Goal: Check status: Check status

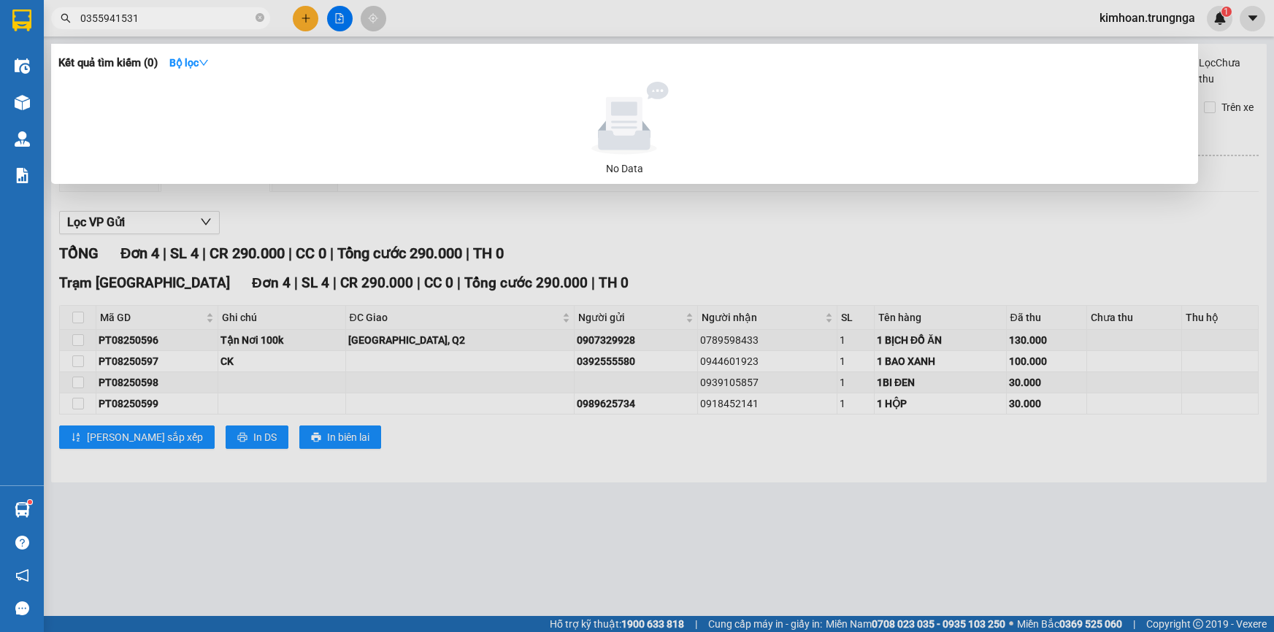
click at [225, 15] on input "0355941531" at bounding box center [166, 18] width 172 height 16
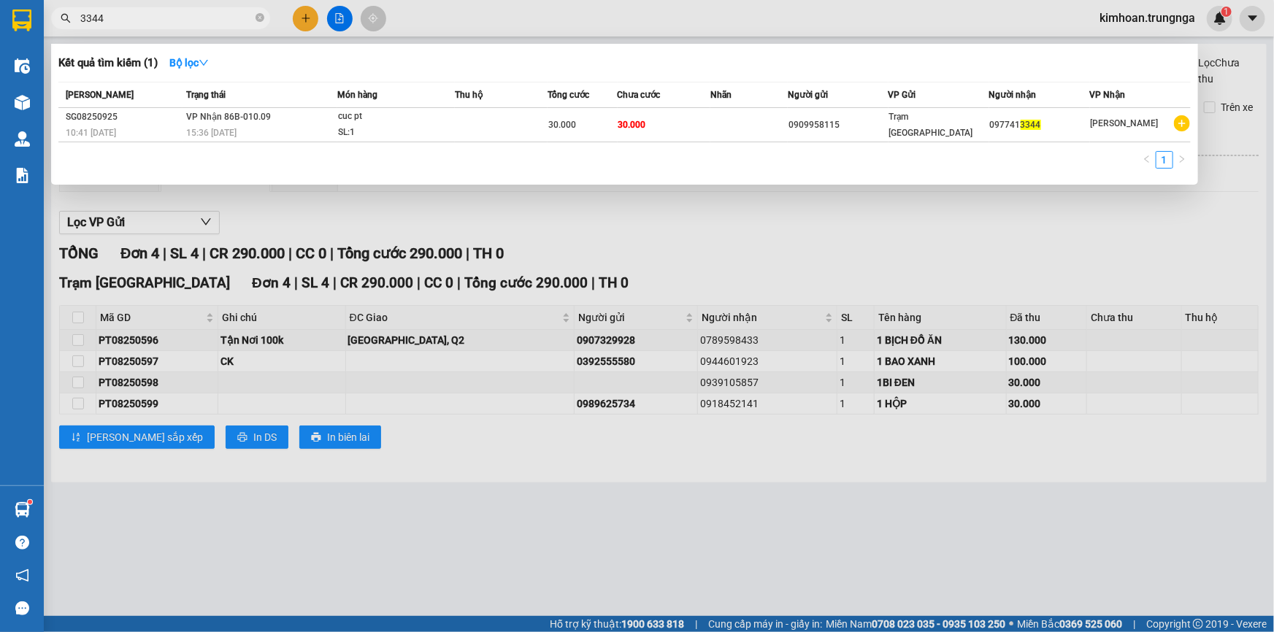
type input "3344"
click at [811, 210] on div at bounding box center [637, 316] width 1274 height 632
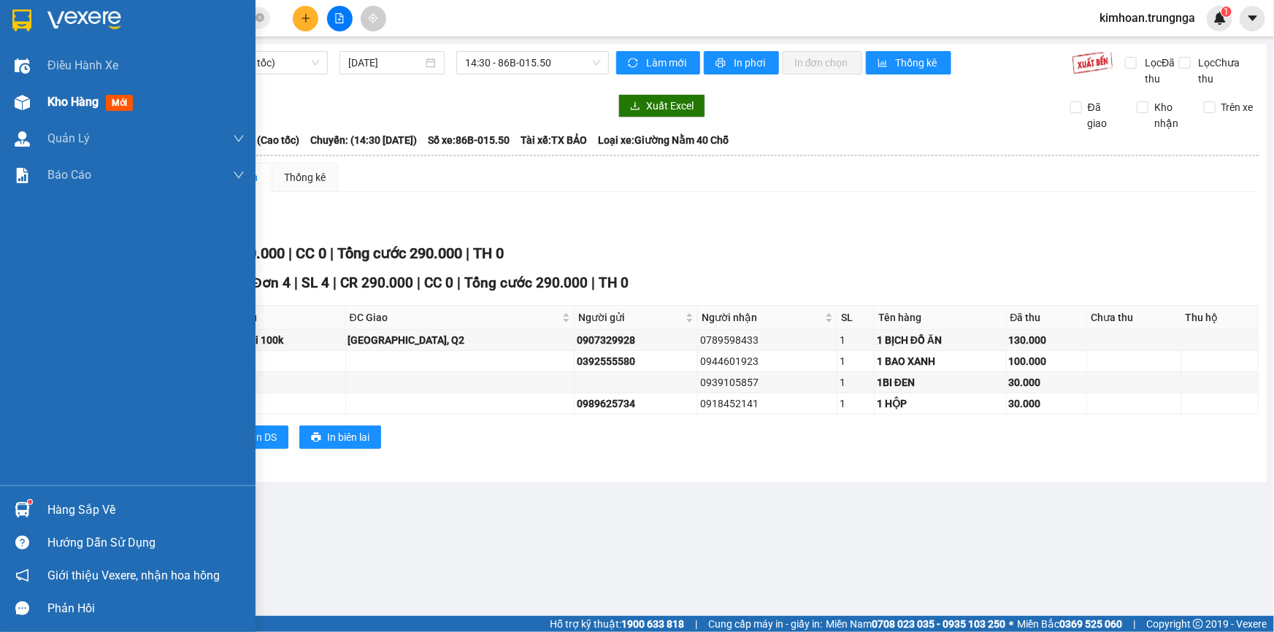
click at [30, 99] on div at bounding box center [22, 103] width 26 height 26
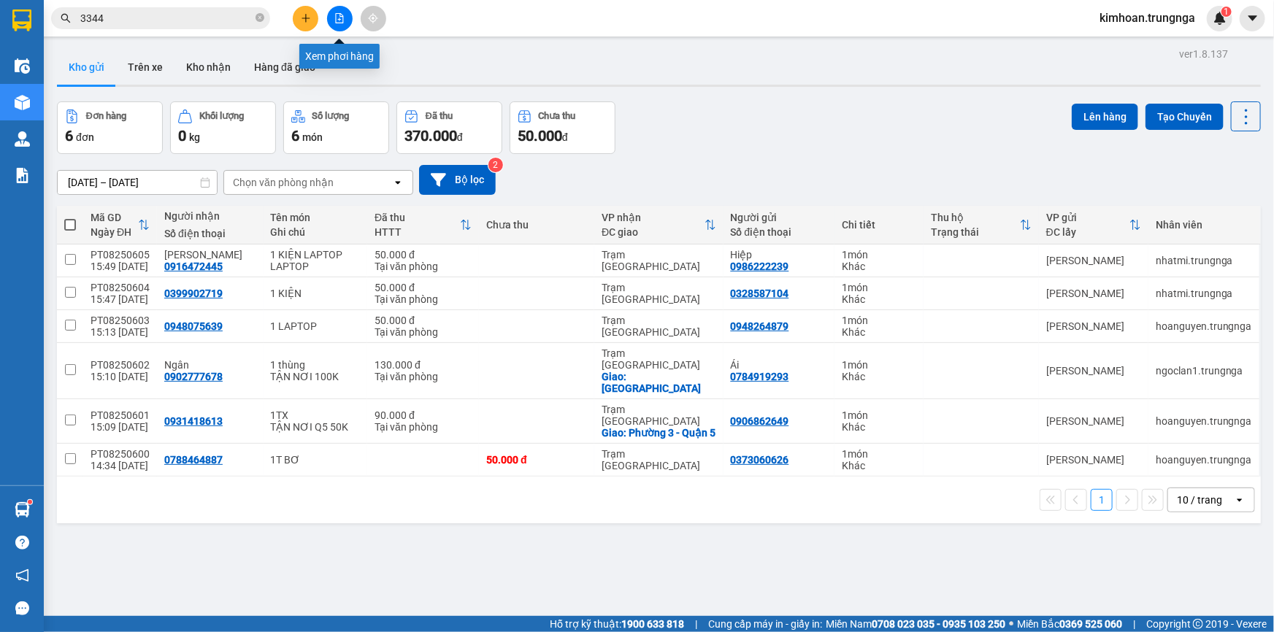
click at [332, 26] on button at bounding box center [340, 19] width 26 height 26
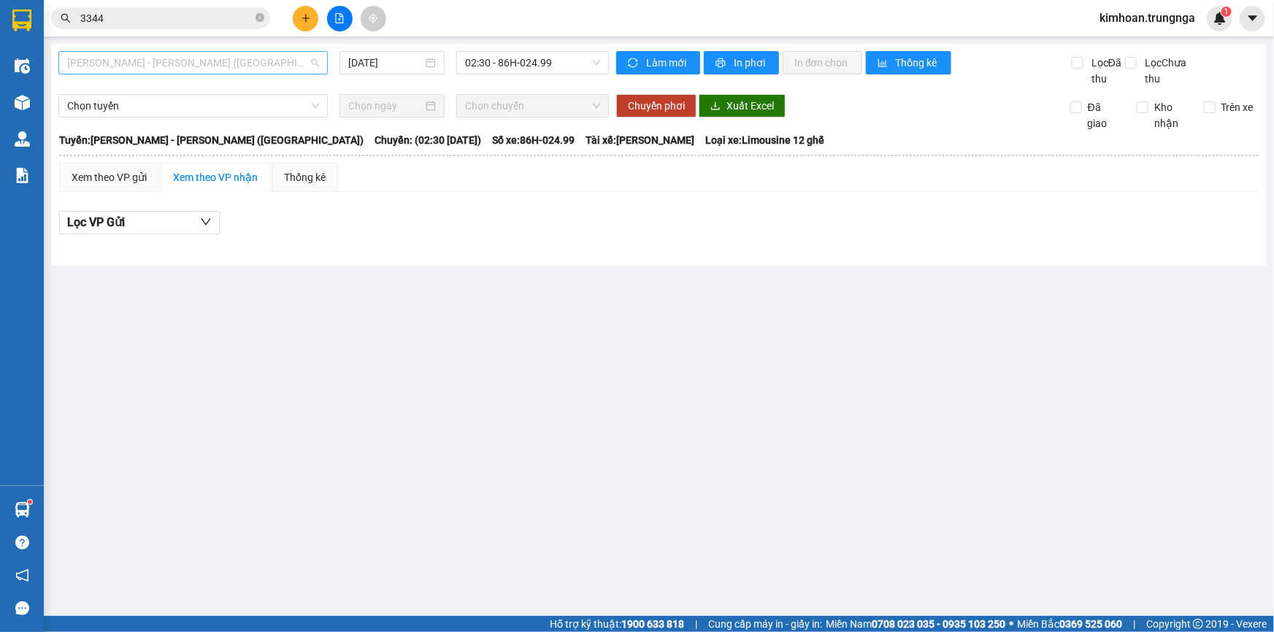
click at [194, 73] on span "[PERSON_NAME] - [PERSON_NAME] ([GEOGRAPHIC_DATA])" at bounding box center [193, 63] width 252 height 22
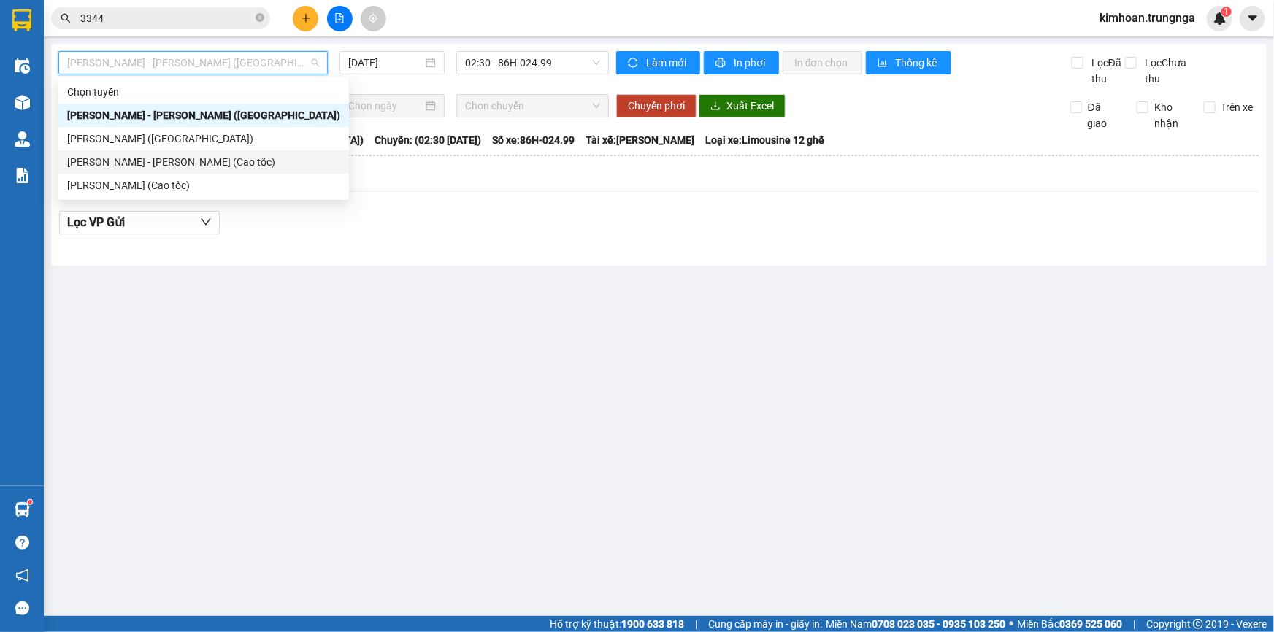
click at [158, 158] on div "[PERSON_NAME] - [PERSON_NAME] (Cao tốc)" at bounding box center [203, 162] width 273 height 16
type input "[DATE]"
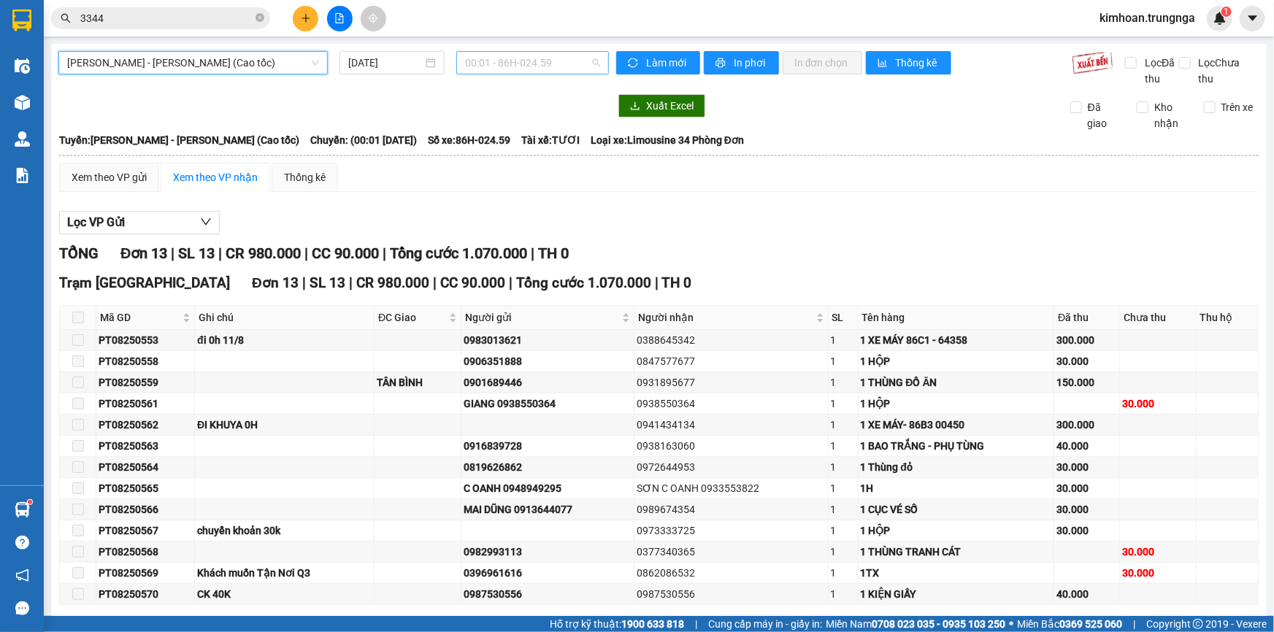
click at [531, 51] on div "00:01 - 86H-024.59" at bounding box center [532, 62] width 153 height 23
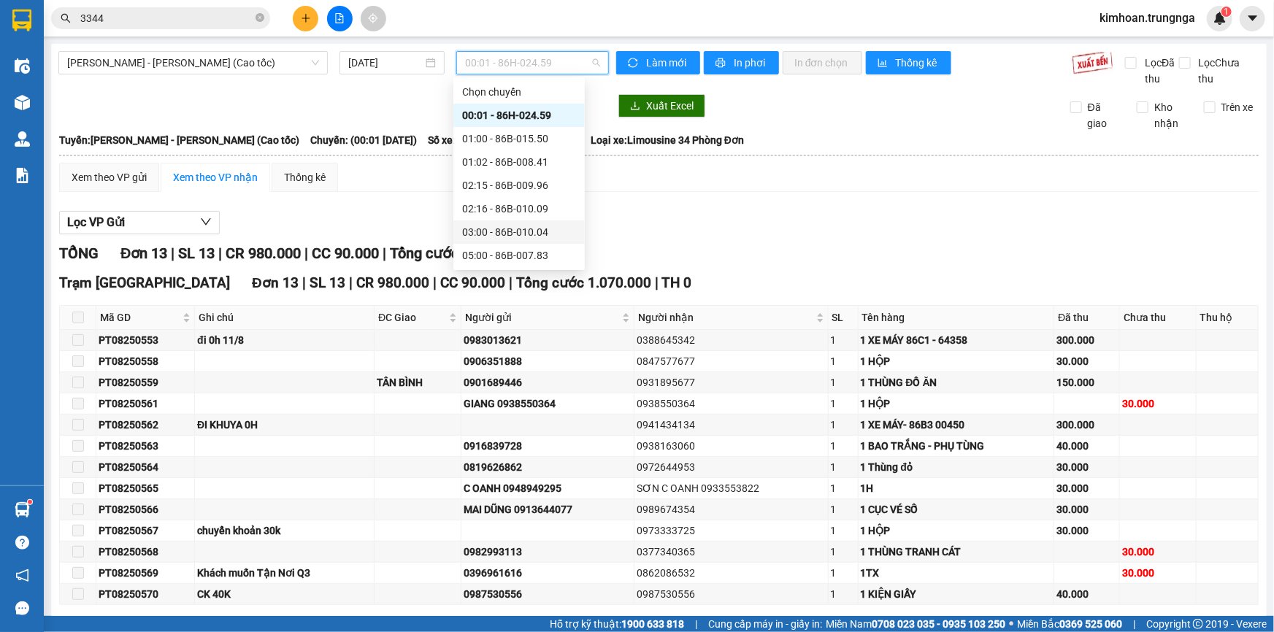
scroll to position [117, 0]
click at [496, 226] on div "14:30 - 86B-015.50" at bounding box center [519, 232] width 114 height 16
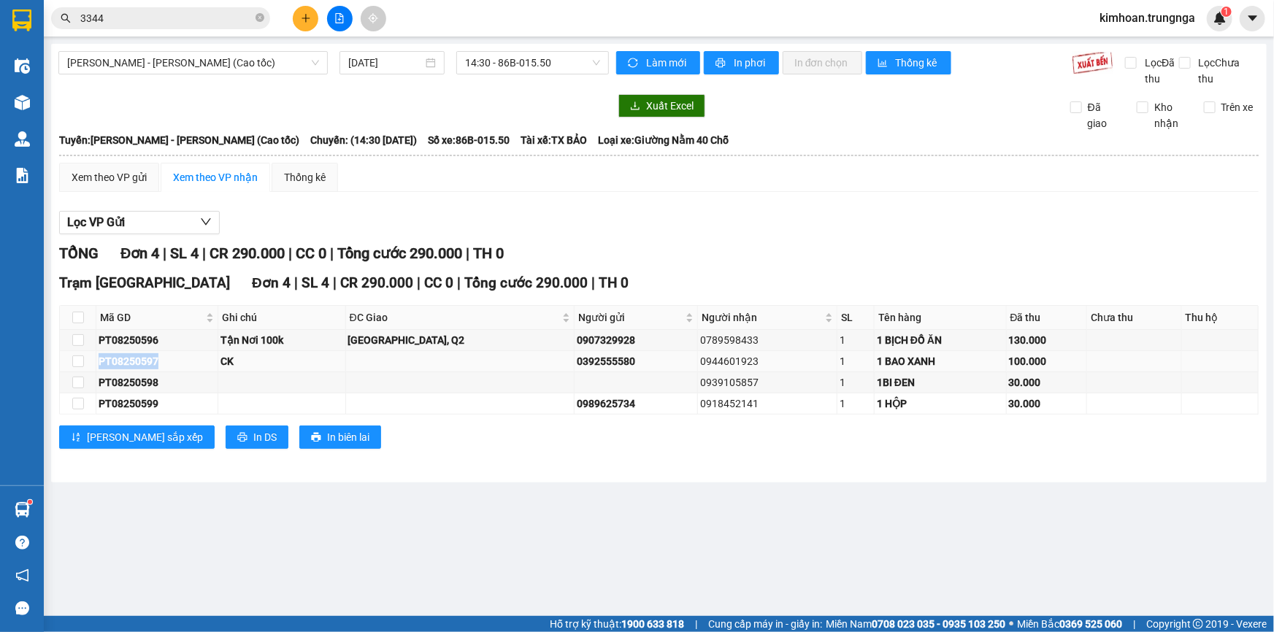
drag, startPoint x: 159, startPoint y: 358, endPoint x: 101, endPoint y: 361, distance: 57.8
click at [101, 361] on div "PT08250597" at bounding box center [157, 361] width 117 height 16
copy div "PT08250597"
click at [158, 19] on input "3344" at bounding box center [166, 18] width 172 height 16
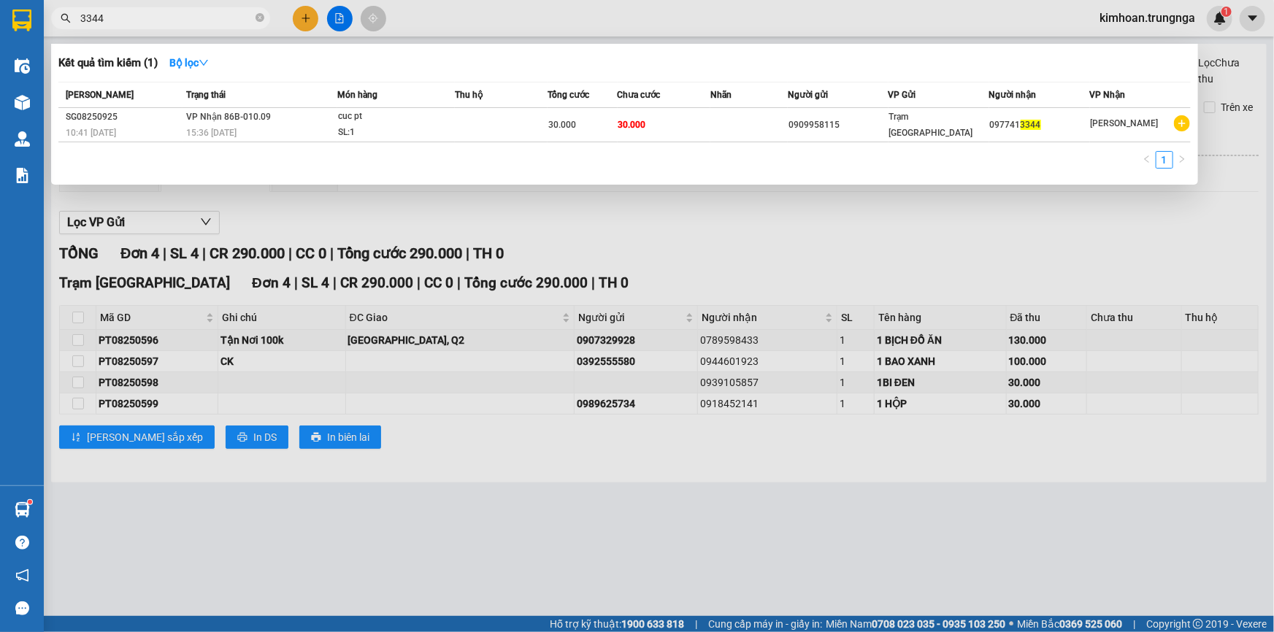
click at [158, 19] on input "3344" at bounding box center [166, 18] width 172 height 16
paste input "PT08250597"
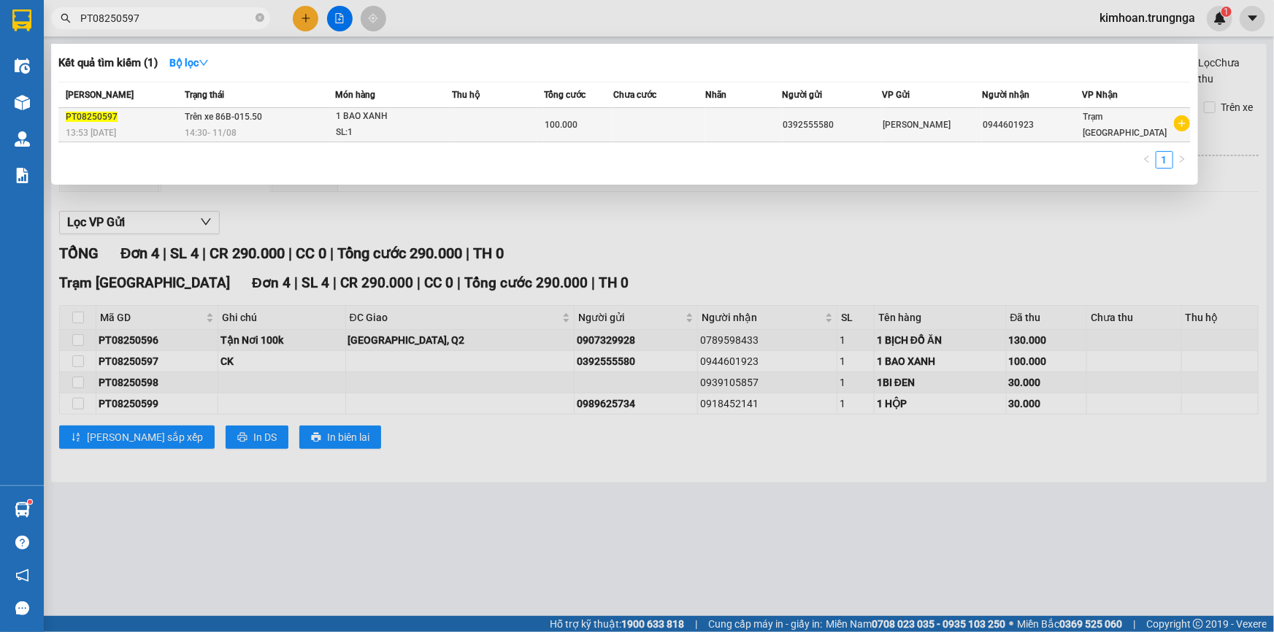
type input "PT08250597"
click at [253, 139] on div "14:30 [DATE]" at bounding box center [260, 133] width 150 height 16
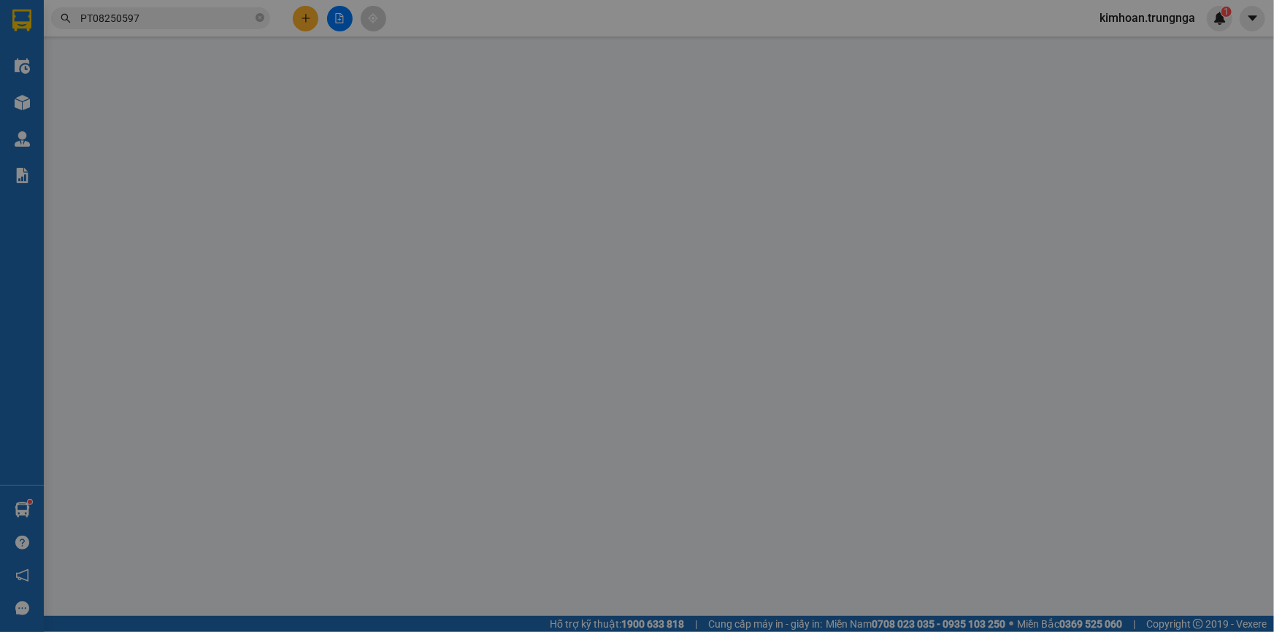
type input "0392555580"
type input "0944601923"
type input "100.000"
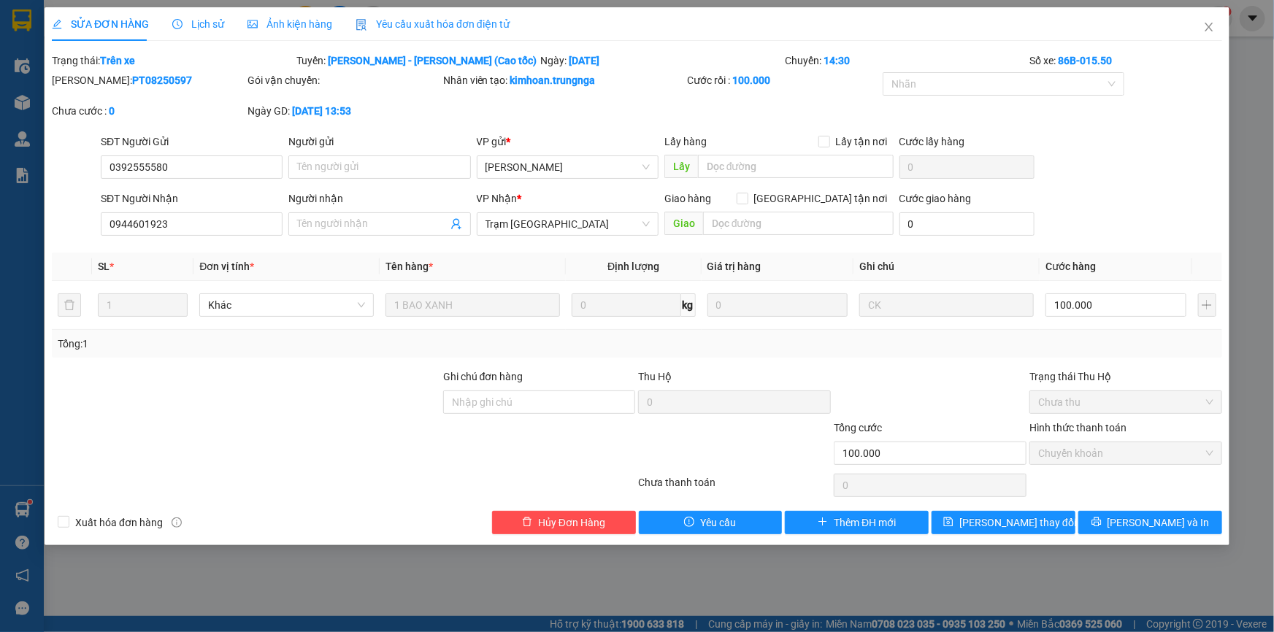
click at [399, 24] on span "Yêu cầu xuất hóa đơn điện tử" at bounding box center [433, 24] width 154 height 12
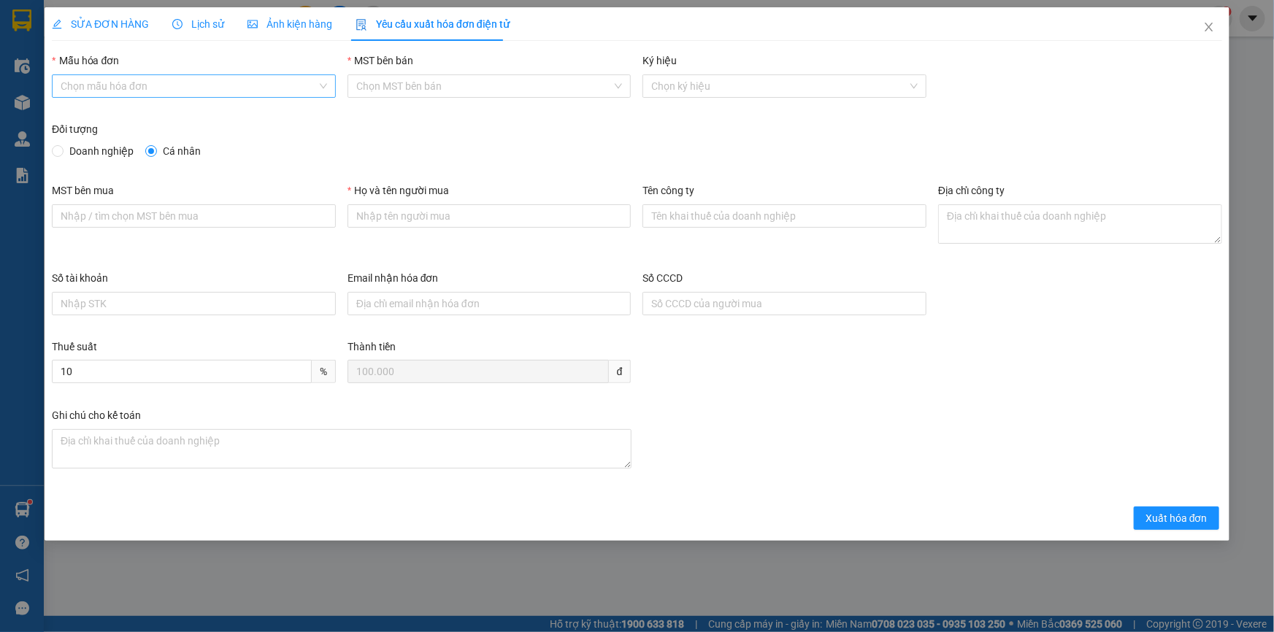
click at [175, 87] on input "Mẫu hóa đơn" at bounding box center [189, 86] width 256 height 22
click at [167, 116] on div "HÓA ĐƠN HÀNG" at bounding box center [194, 115] width 266 height 16
type input "8"
click at [454, 228] on div "Họ và tên người mua" at bounding box center [490, 208] width 284 height 51
click at [456, 221] on input "Họ và tên người mua" at bounding box center [490, 215] width 284 height 23
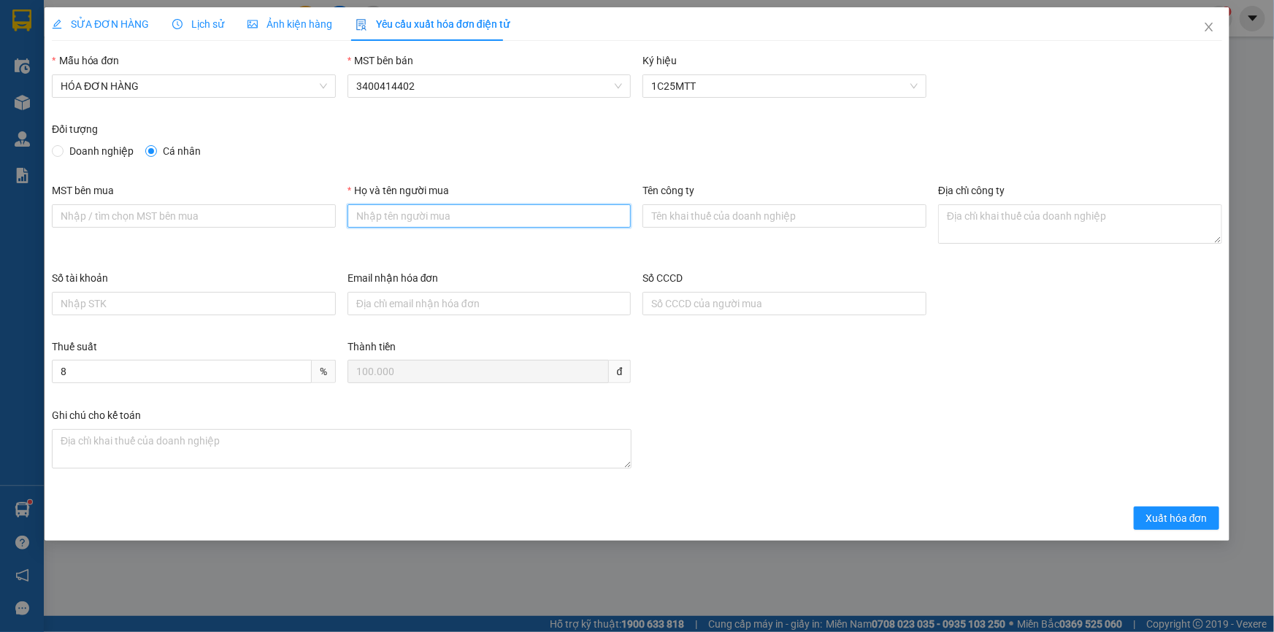
type input "Khách lẻ"
click at [1186, 507] on button "Xuất hóa đơn" at bounding box center [1176, 518] width 85 height 23
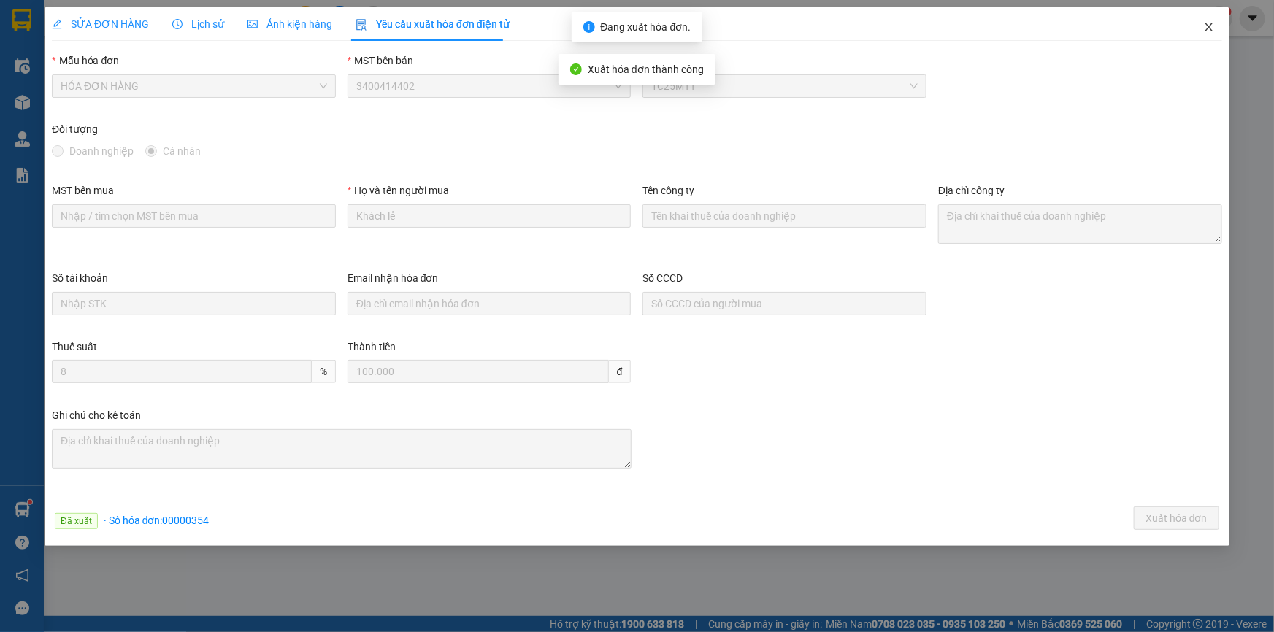
click at [1215, 24] on span "Close" at bounding box center [1209, 27] width 41 height 41
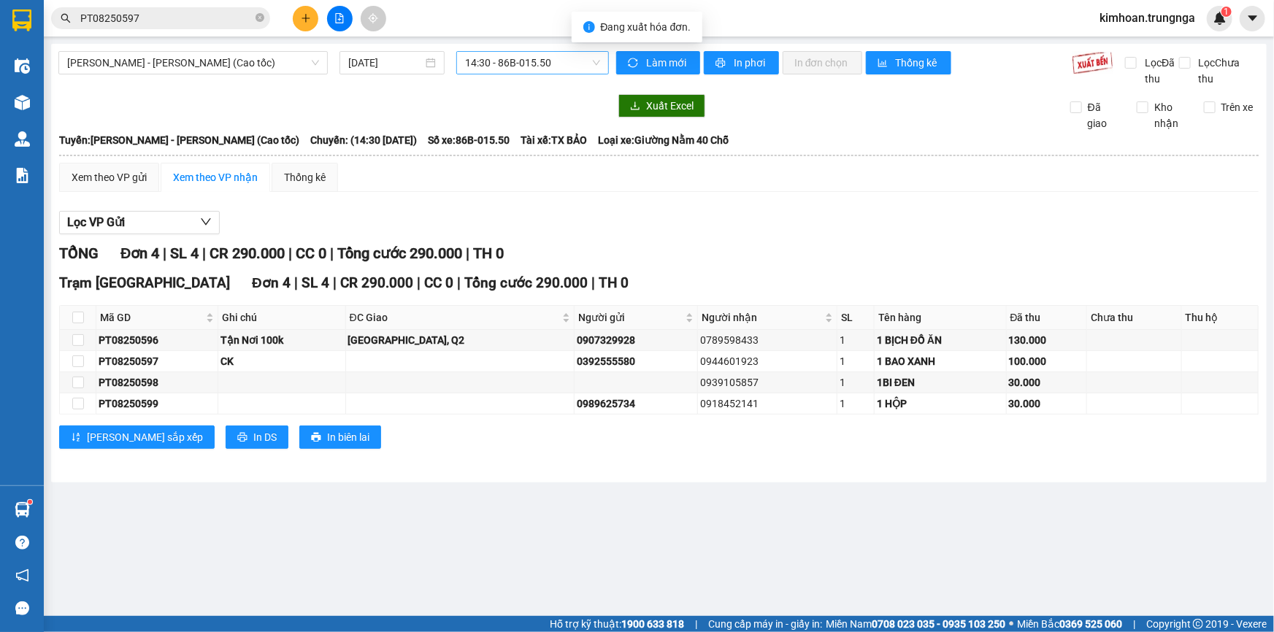
click at [519, 58] on span "14:30 - 86B-015.50" at bounding box center [532, 63] width 135 height 22
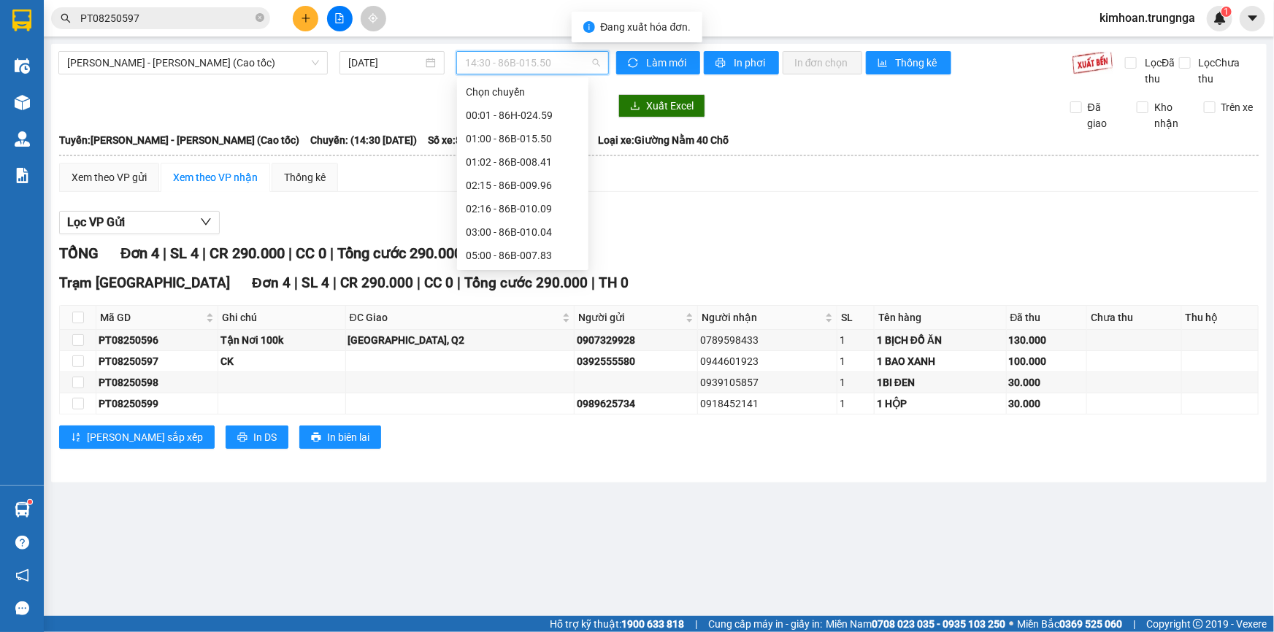
scroll to position [93, 0]
click at [515, 227] on div "12:30 - 86H-024.59" at bounding box center [523, 232] width 114 height 16
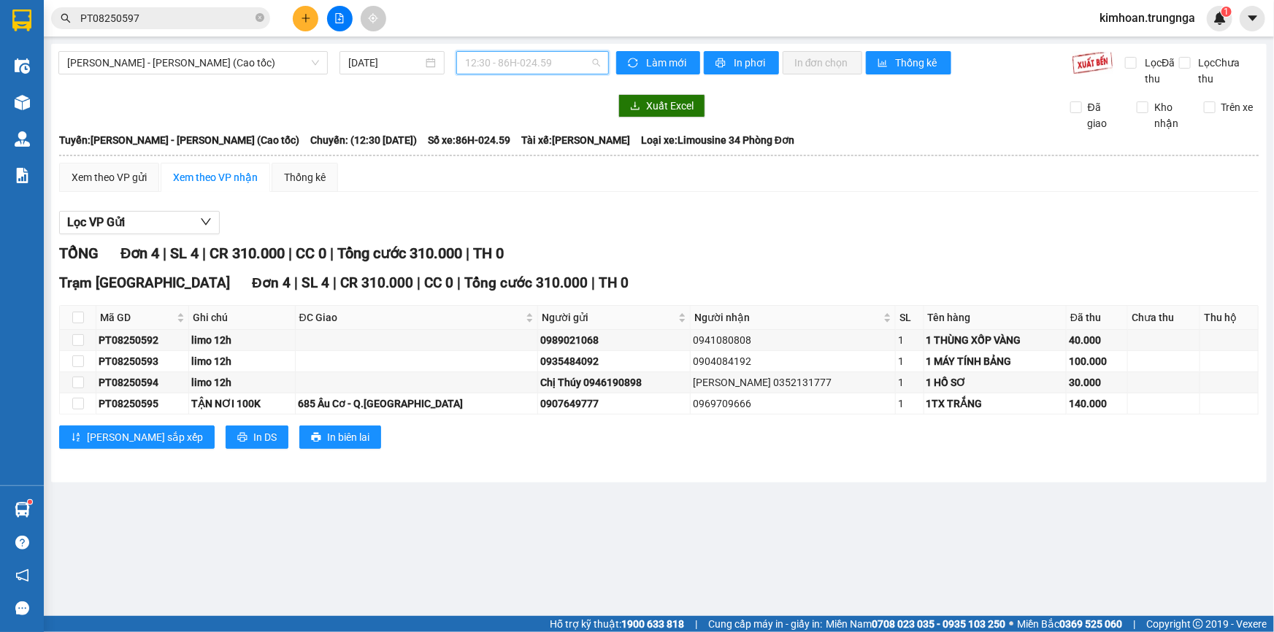
click at [532, 66] on span "12:30 - 86H-024.59" at bounding box center [532, 63] width 135 height 22
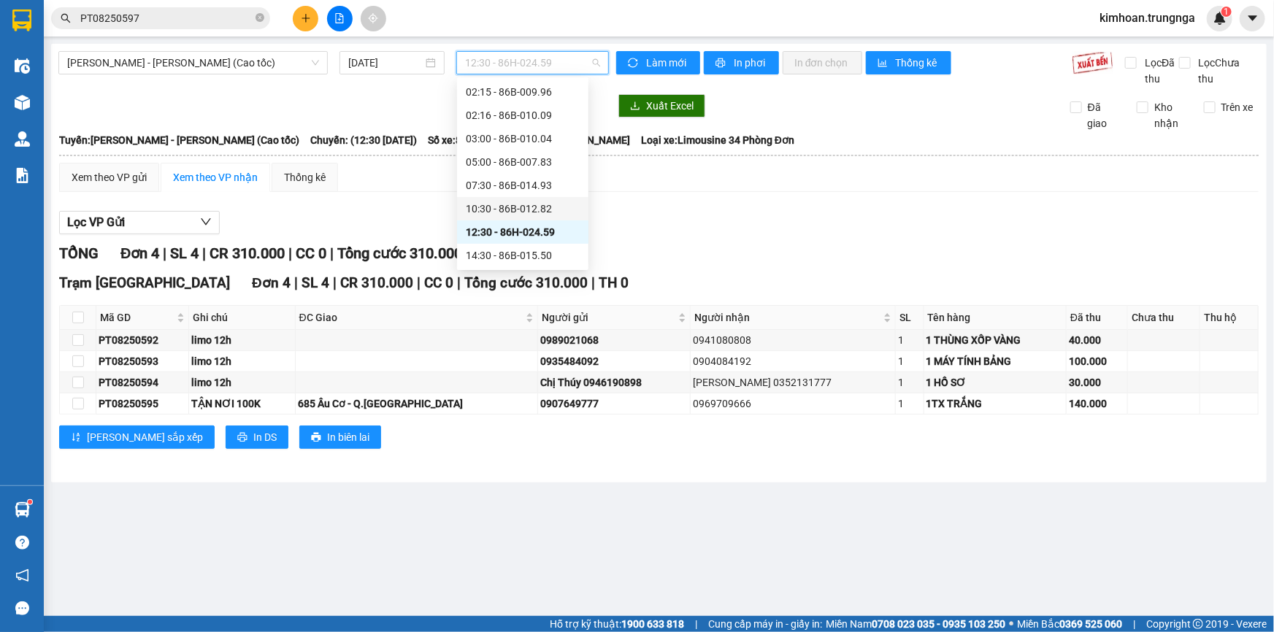
click at [516, 214] on div "10:30 - 86B-012.82" at bounding box center [523, 209] width 114 height 16
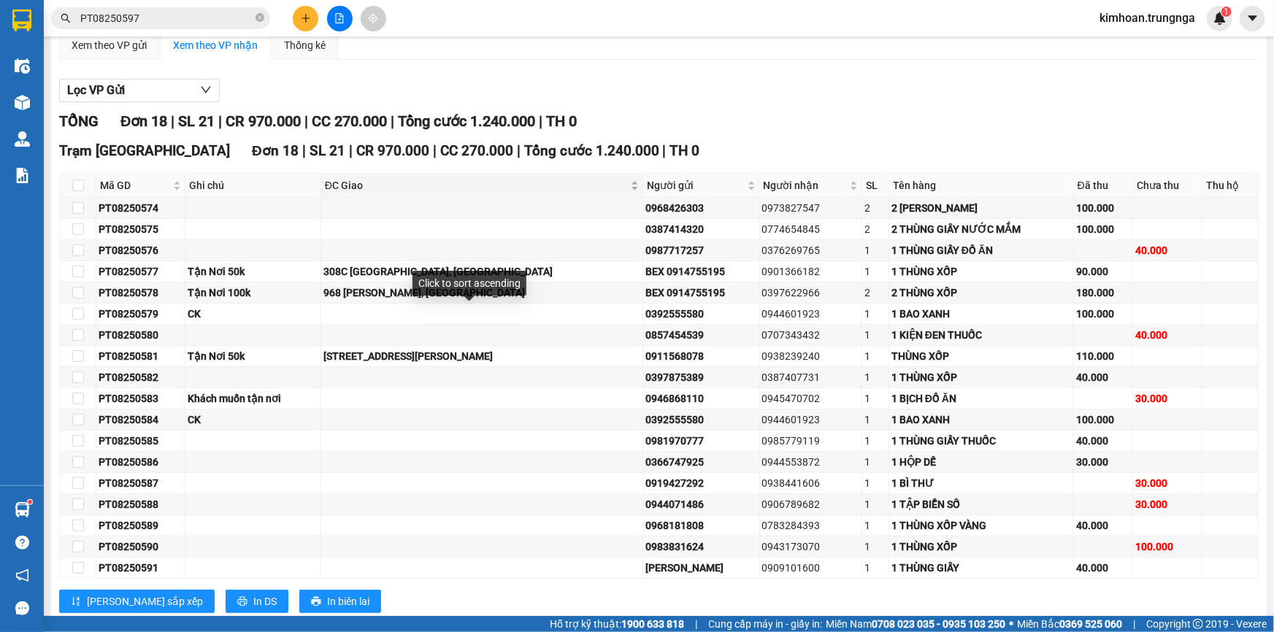
scroll to position [168, 0]
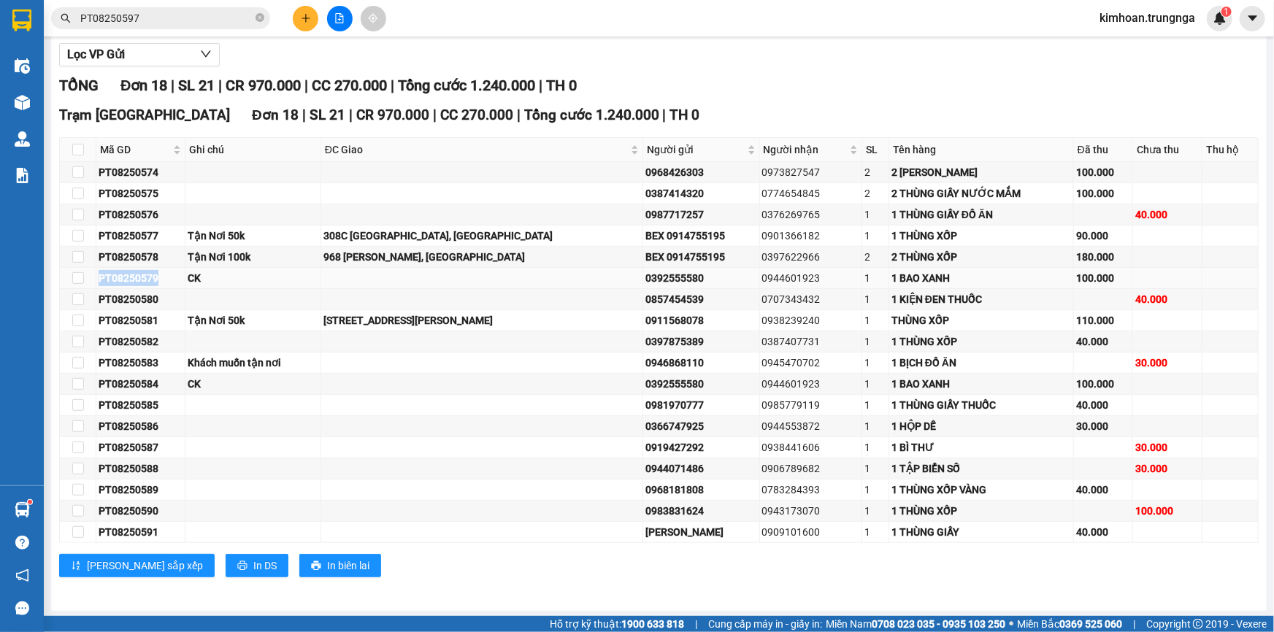
drag, startPoint x: 158, startPoint y: 276, endPoint x: 93, endPoint y: 277, distance: 65.7
click at [93, 277] on tr "PT08250579 CK 0392555580 0944601923 1 1 BAO XANH 100.000" at bounding box center [659, 278] width 1199 height 21
copy tr "PT08250579"
click at [201, 6] on div "Kết quả tìm kiếm ( 1 ) Bộ lọc Mã ĐH Trạng thái Món hàng Thu hộ Tổng cước Chưa c…" at bounding box center [142, 19] width 285 height 26
click at [198, 12] on input "PT08250597" at bounding box center [166, 18] width 172 height 16
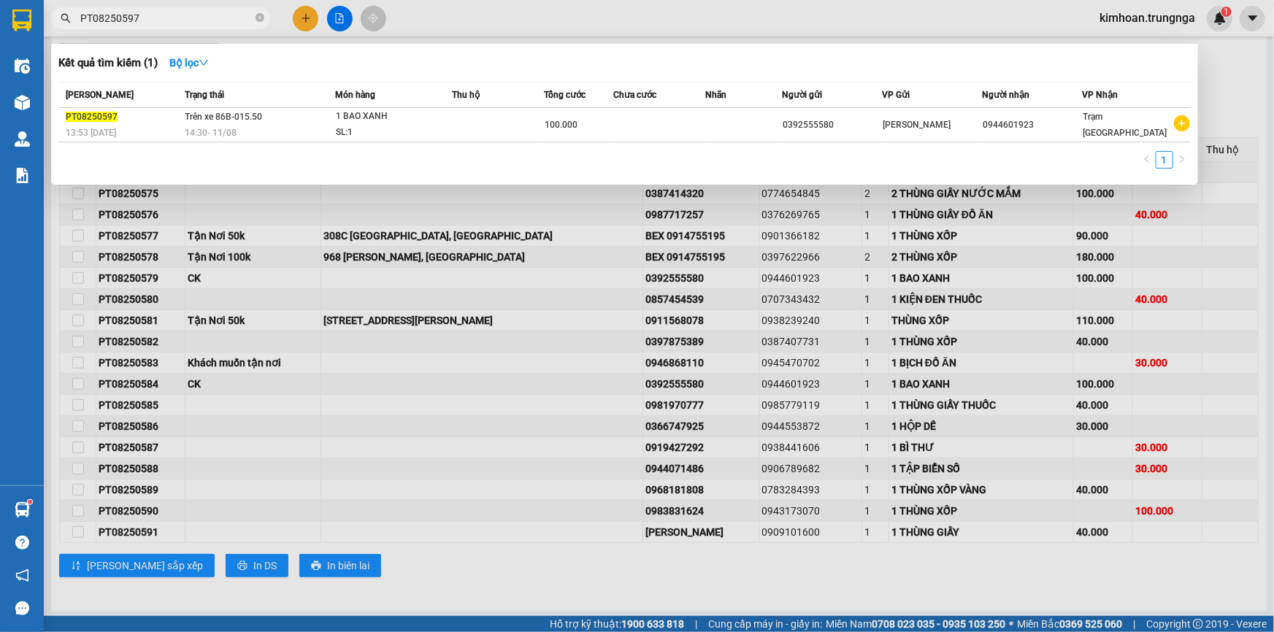
click at [198, 12] on input "PT08250597" at bounding box center [166, 18] width 172 height 16
paste input "PT08250579"
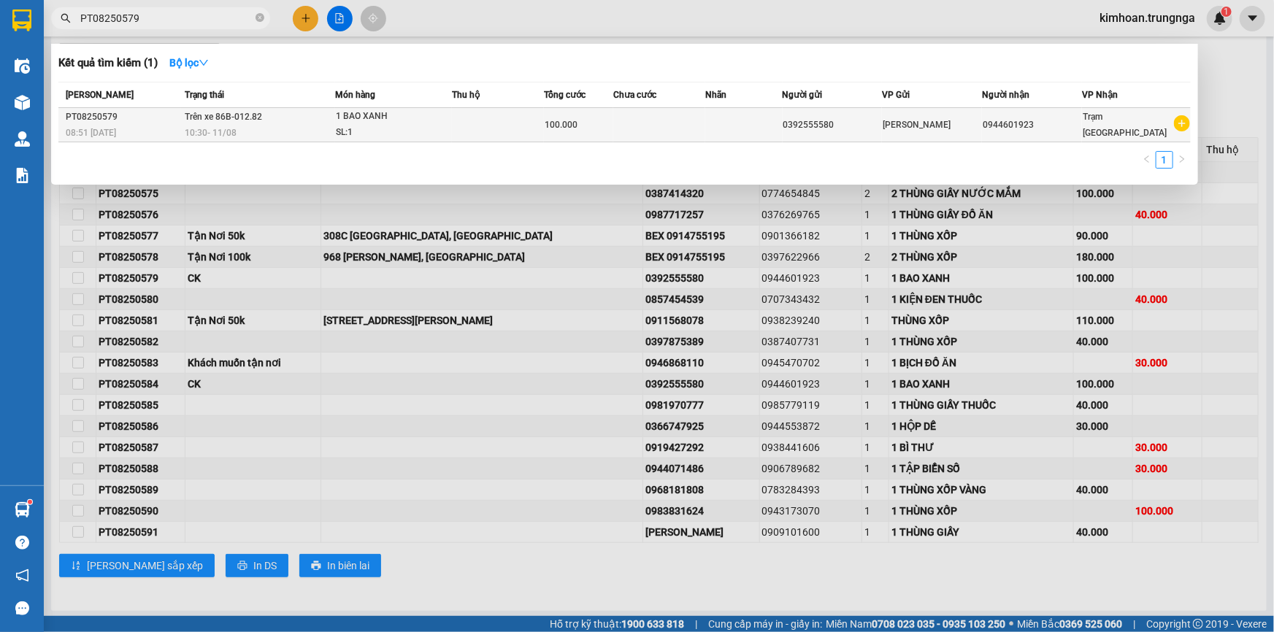
type input "PT08250579"
click at [219, 112] on span "Trên xe 86B-012.82" at bounding box center [223, 117] width 77 height 10
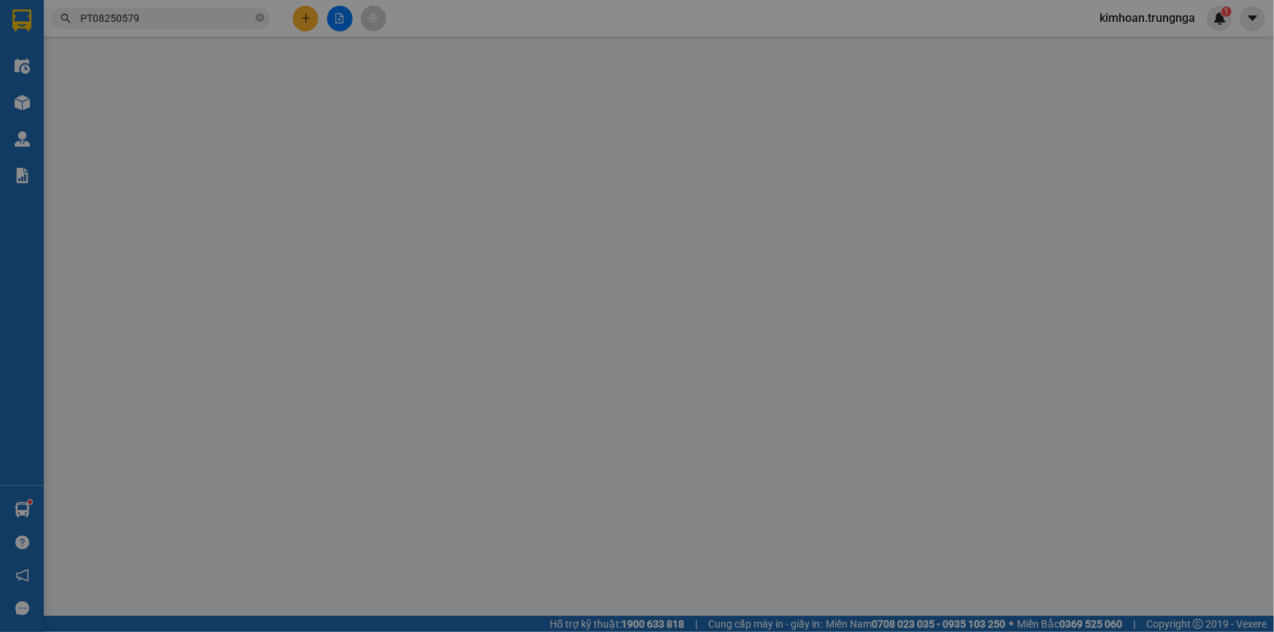
type input "0392555580"
type input "0944601923"
type input "100.000"
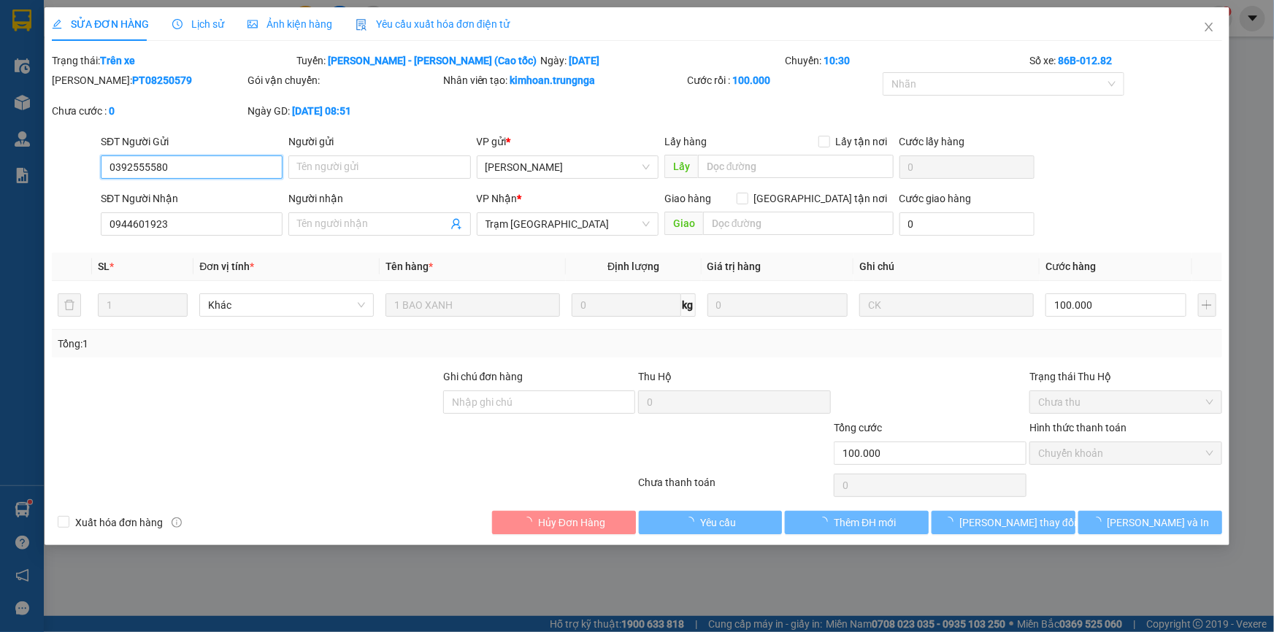
checkbox input "true"
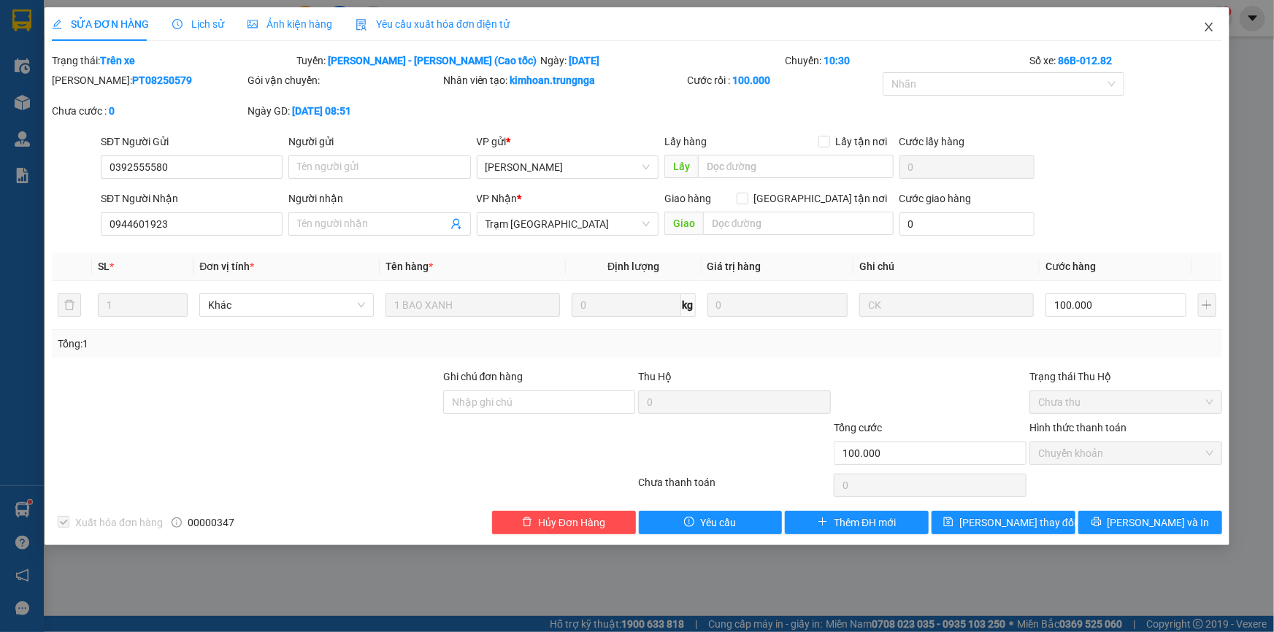
click at [1214, 26] on icon "close" at bounding box center [1209, 27] width 12 height 12
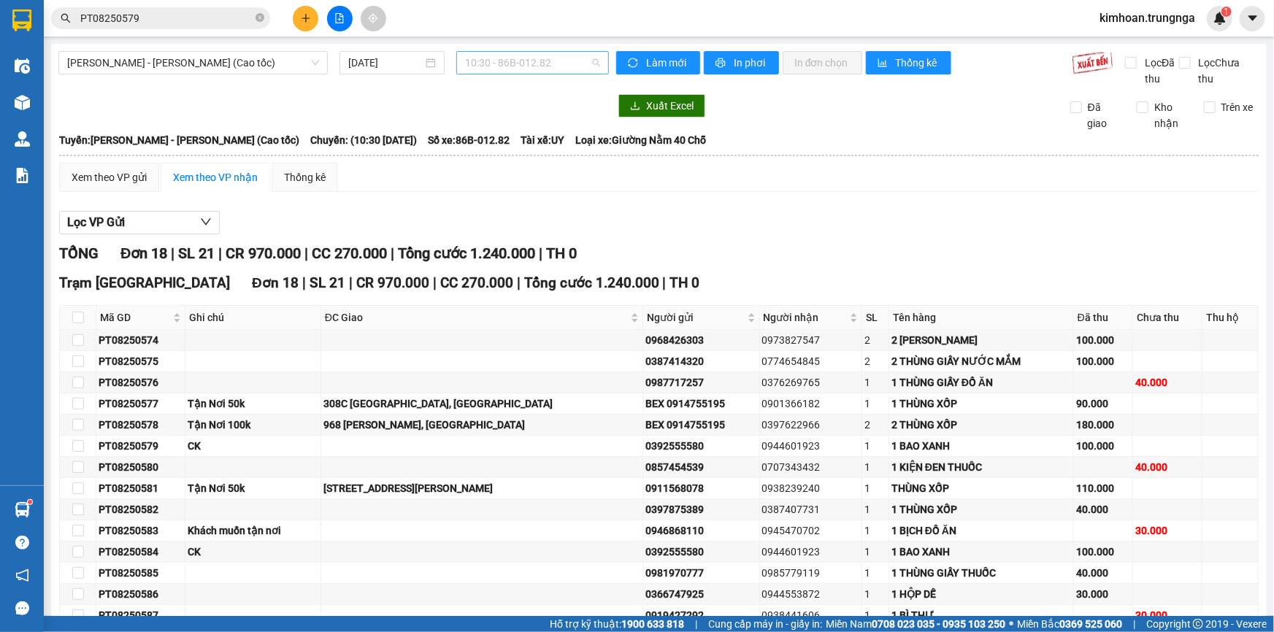
click at [494, 69] on span "10:30 - 86B-012.82" at bounding box center [532, 63] width 135 height 22
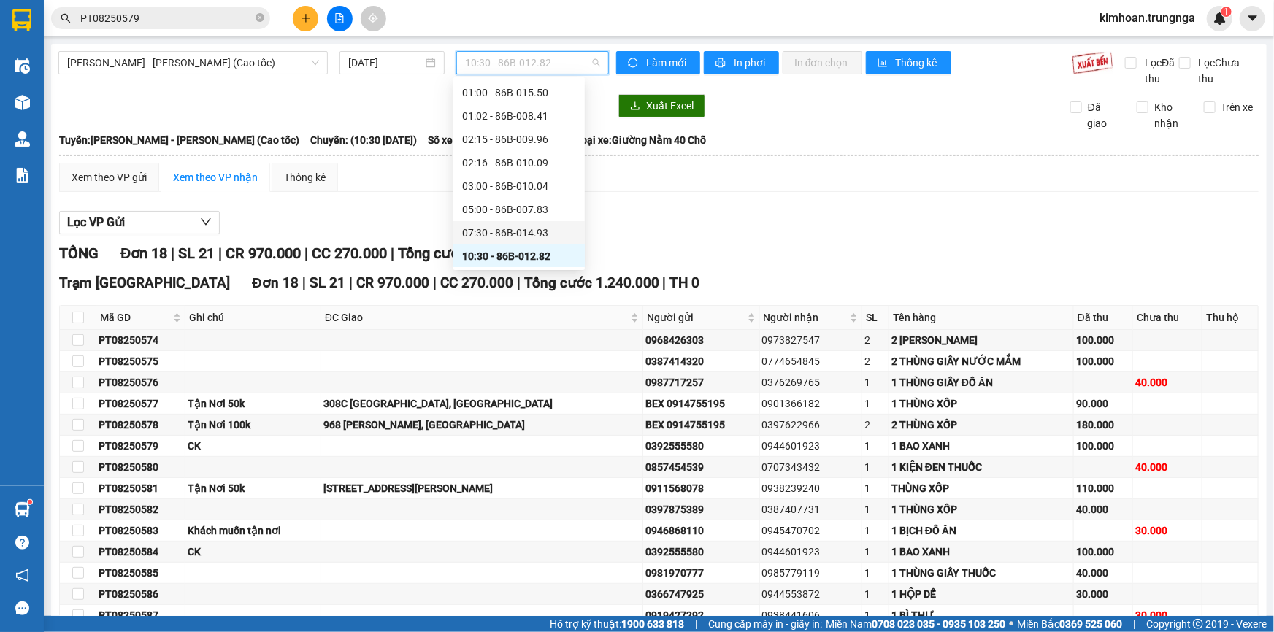
click at [489, 228] on div "07:30 - 86B-014.93" at bounding box center [519, 233] width 114 height 16
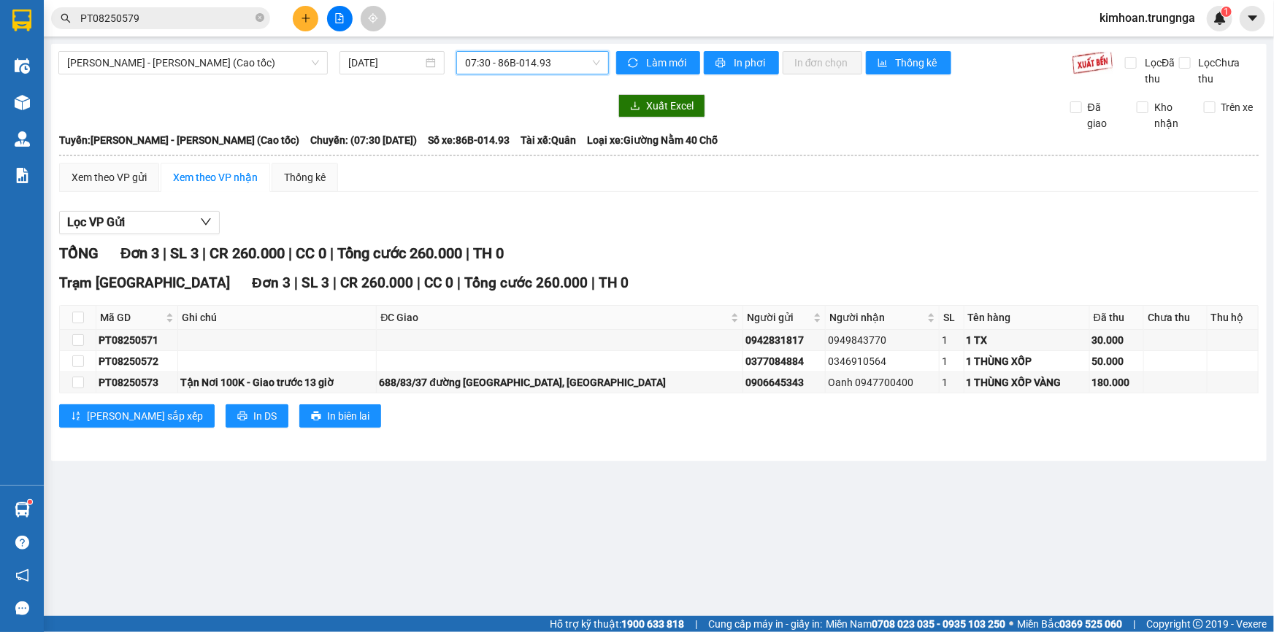
click at [531, 62] on span "07:30 - 86B-014.93" at bounding box center [532, 63] width 135 height 22
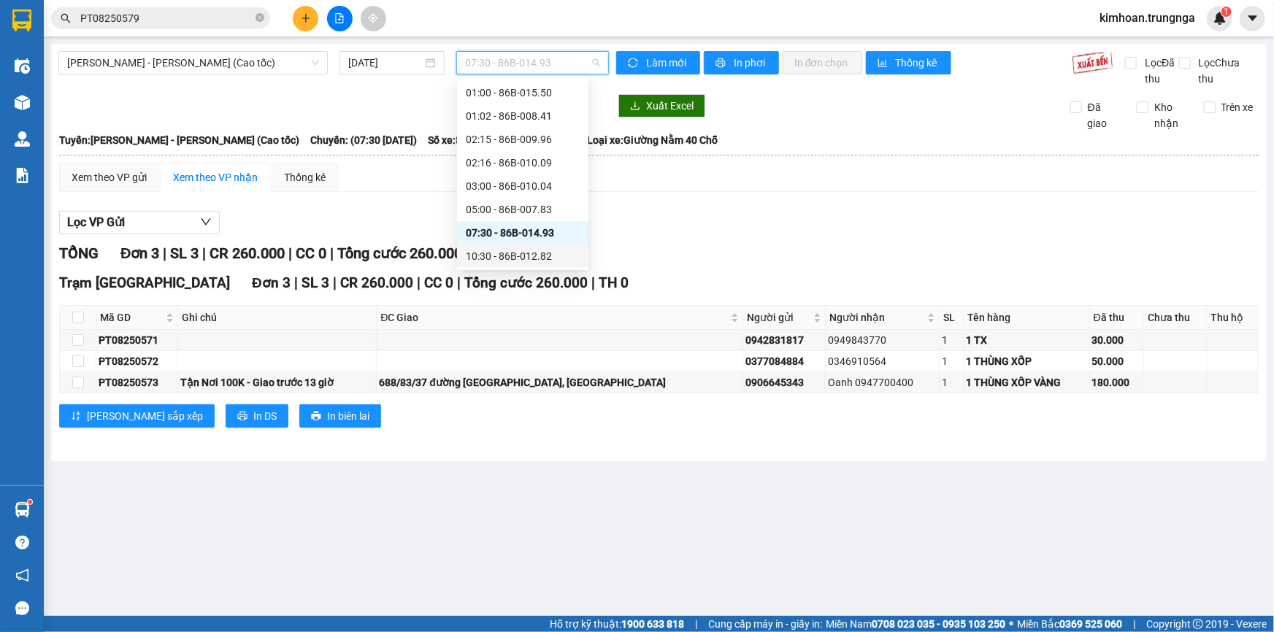
click at [488, 251] on div "10:30 - 86B-012.82" at bounding box center [523, 256] width 114 height 16
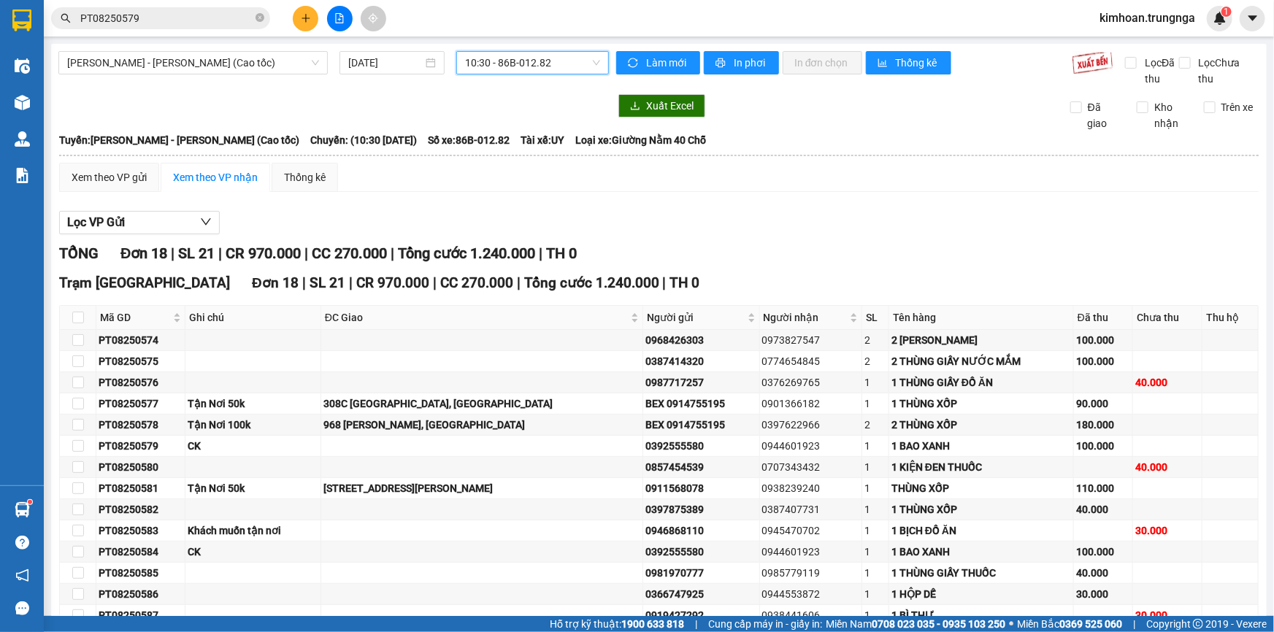
click at [564, 68] on span "10:30 - 86B-012.82" at bounding box center [532, 63] width 135 height 22
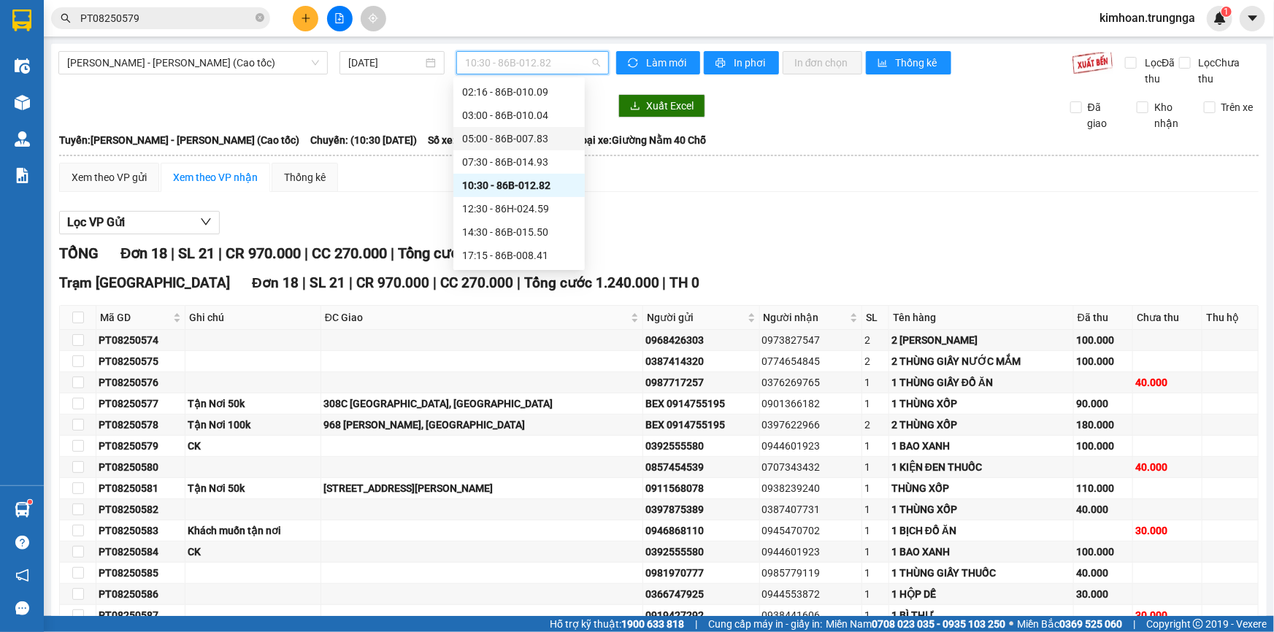
scroll to position [50, 0]
click at [494, 226] on div "07:30 - 86B-014.93" at bounding box center [519, 228] width 114 height 16
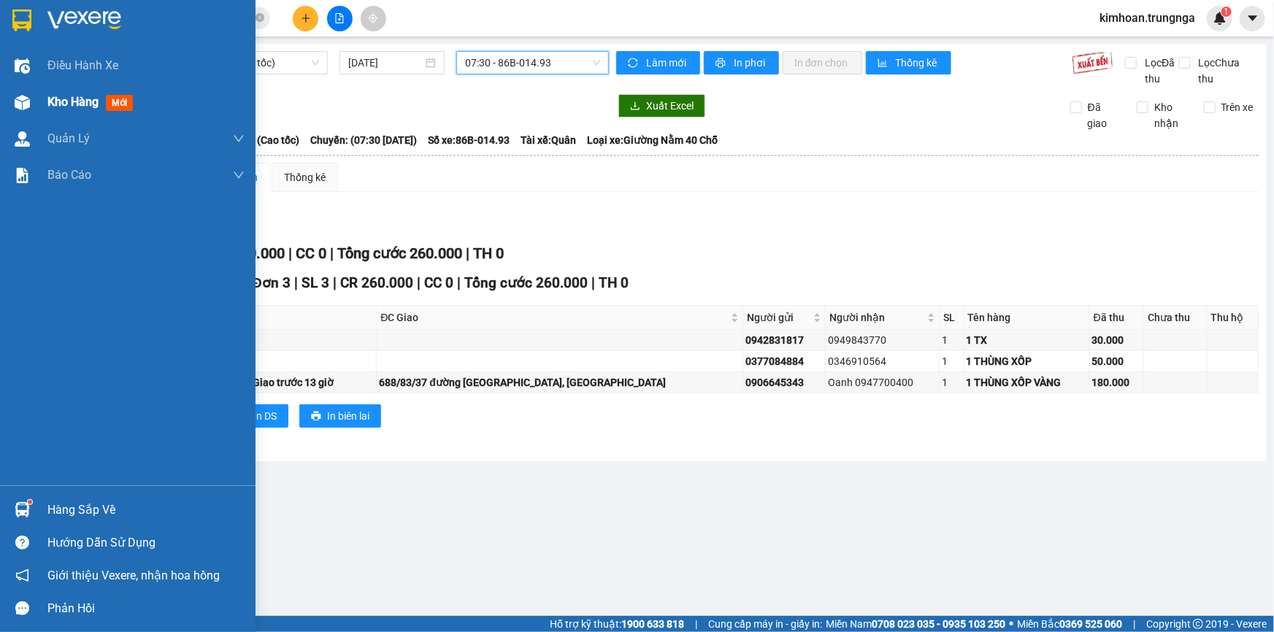
click at [53, 99] on span "Kho hàng" at bounding box center [72, 102] width 51 height 14
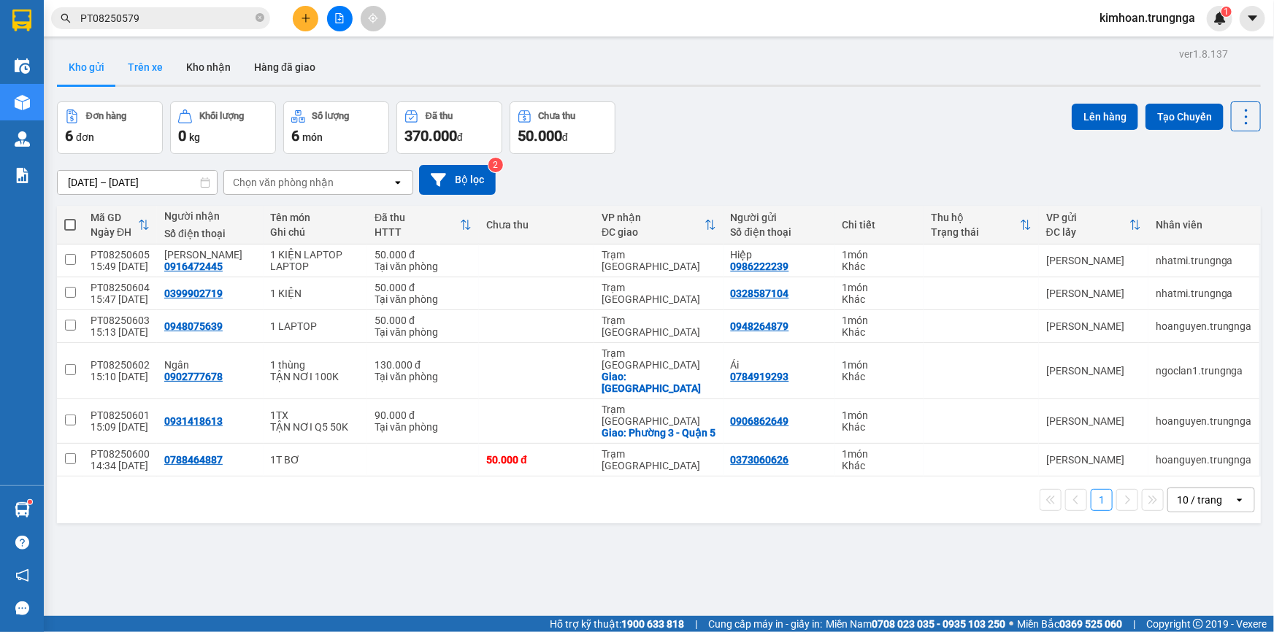
click at [134, 75] on button "Trên xe" at bounding box center [145, 67] width 58 height 35
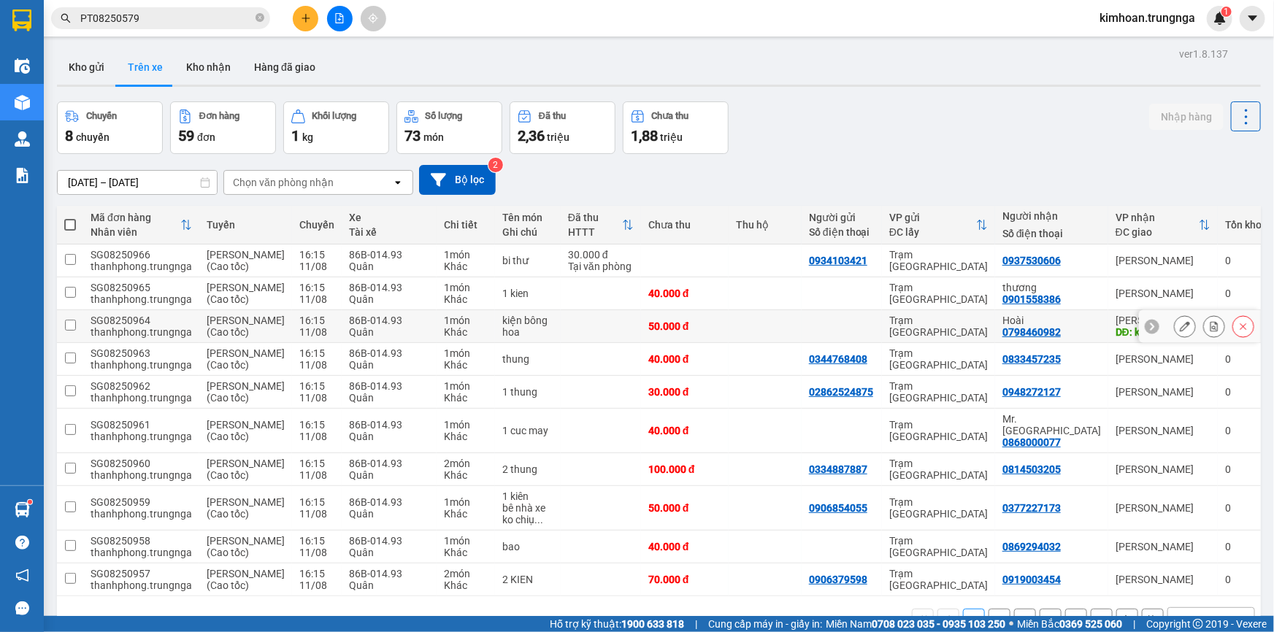
scroll to position [131, 0]
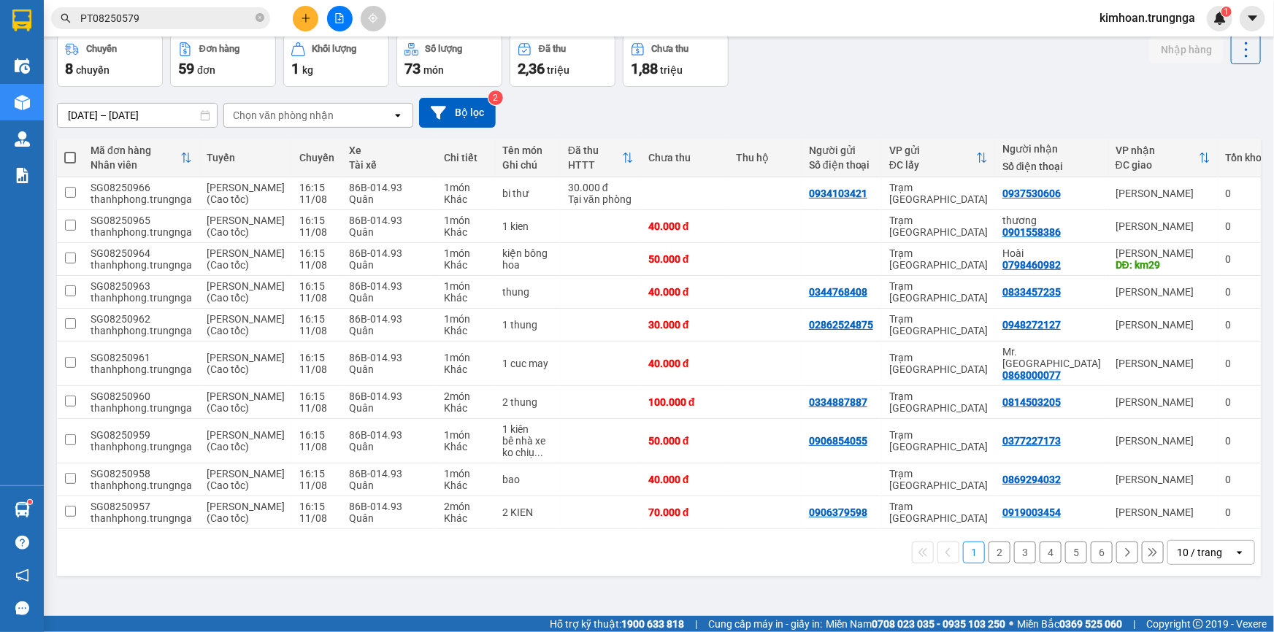
click at [1202, 560] on div "10 / trang" at bounding box center [1199, 552] width 45 height 15
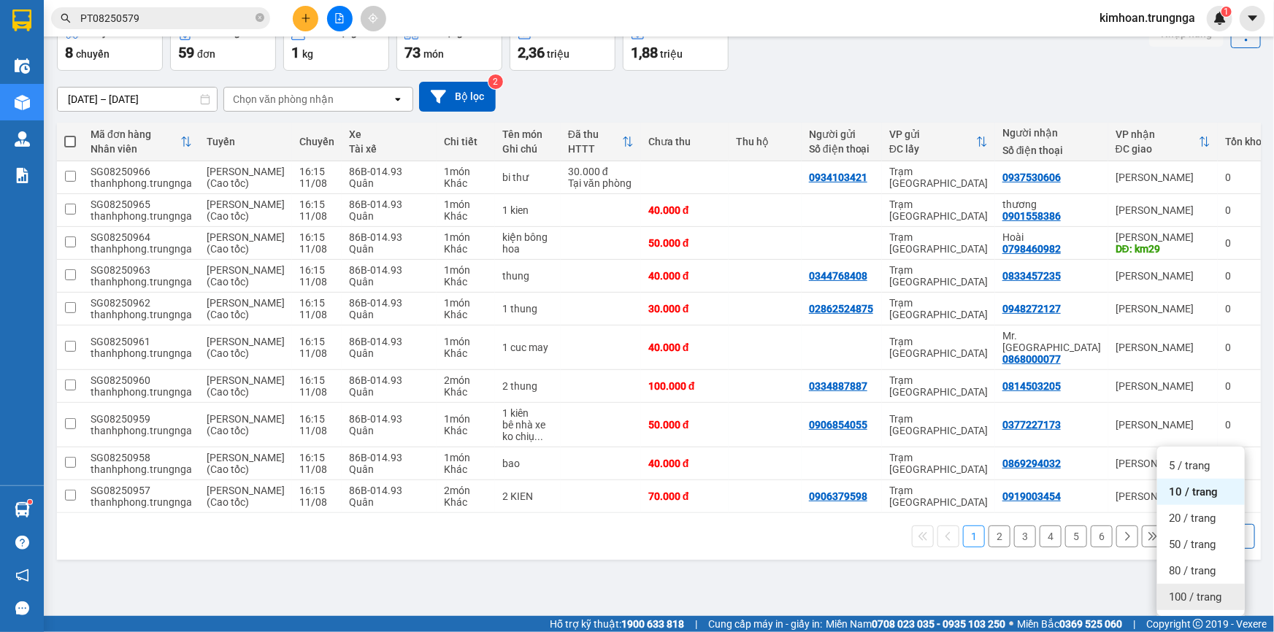
click at [1192, 590] on span "100 / trang" at bounding box center [1195, 597] width 53 height 15
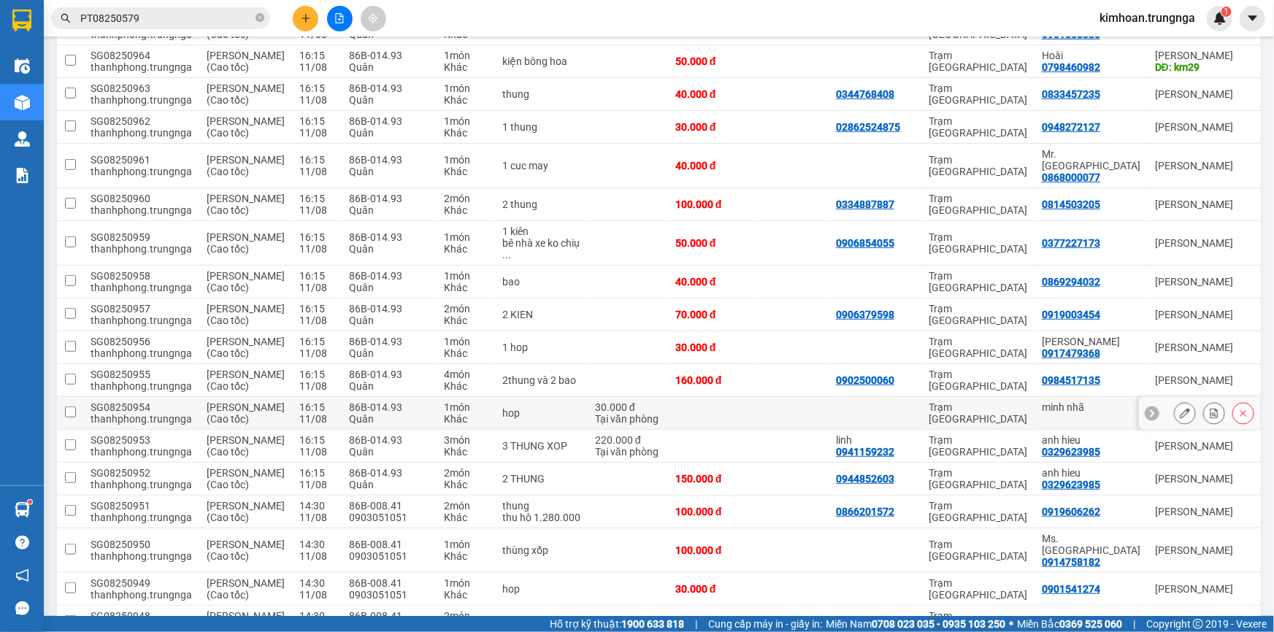
scroll to position [0, 0]
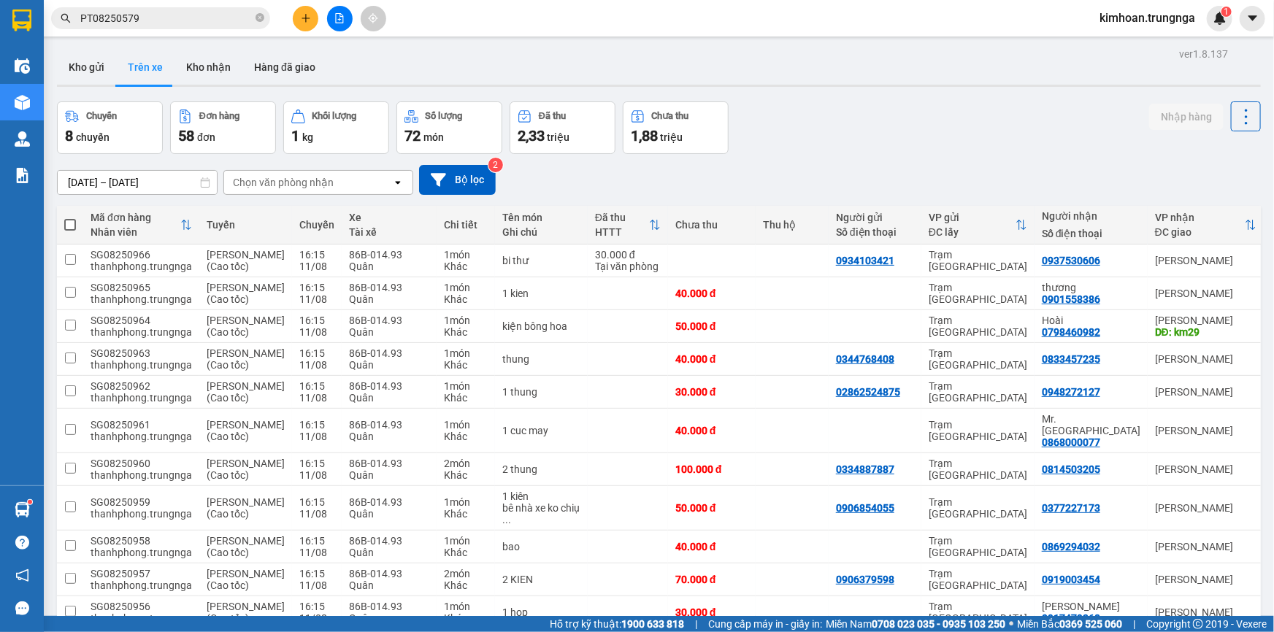
click at [299, 180] on div "Chọn văn phòng nhận" at bounding box center [283, 182] width 101 height 15
click at [285, 233] on span "Trạm [GEOGRAPHIC_DATA]" at bounding box center [300, 240] width 133 height 15
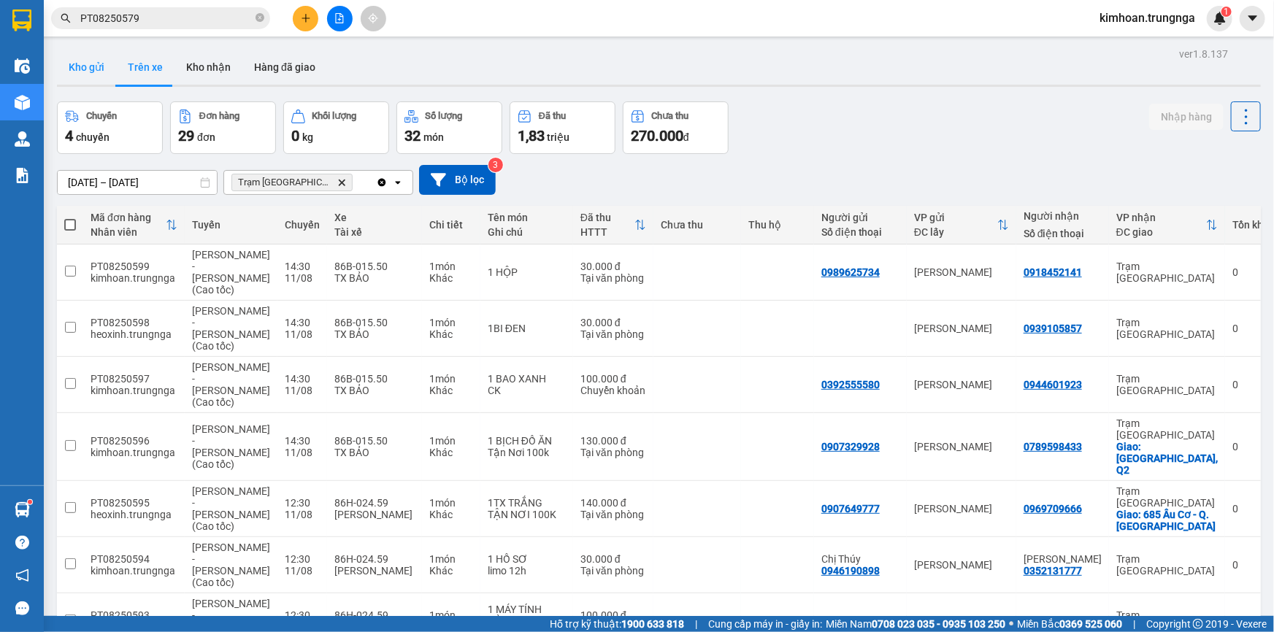
click at [101, 70] on button "Kho gửi" at bounding box center [86, 67] width 59 height 35
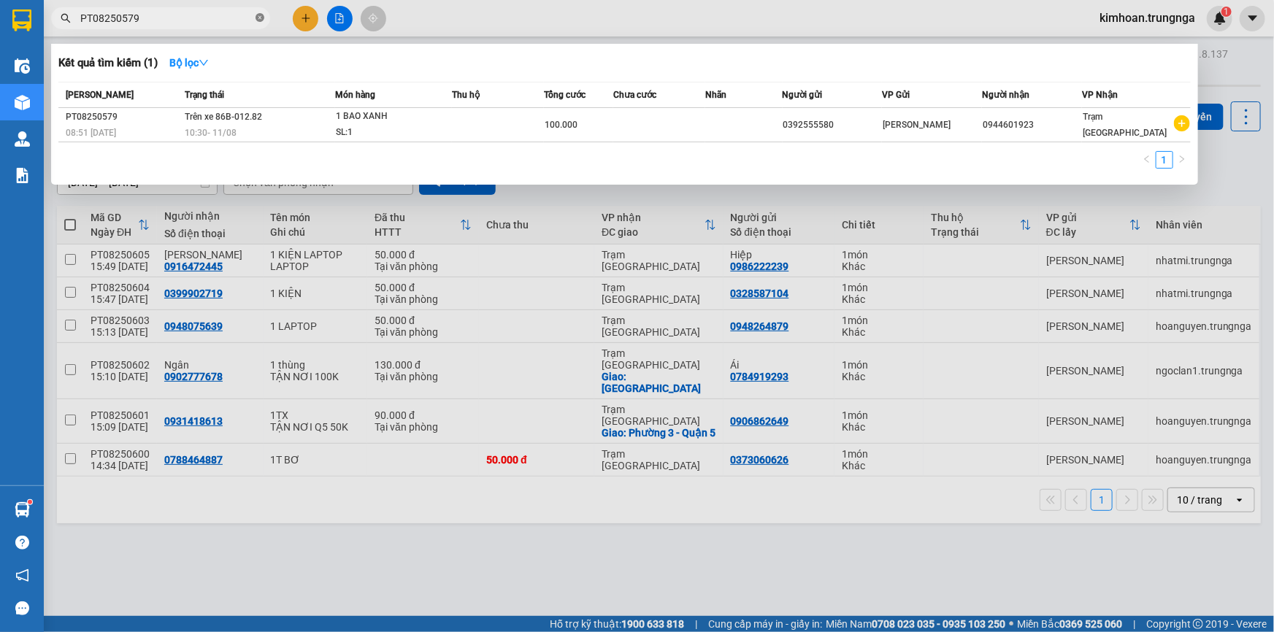
click at [260, 19] on icon "close-circle" at bounding box center [260, 17] width 9 height 9
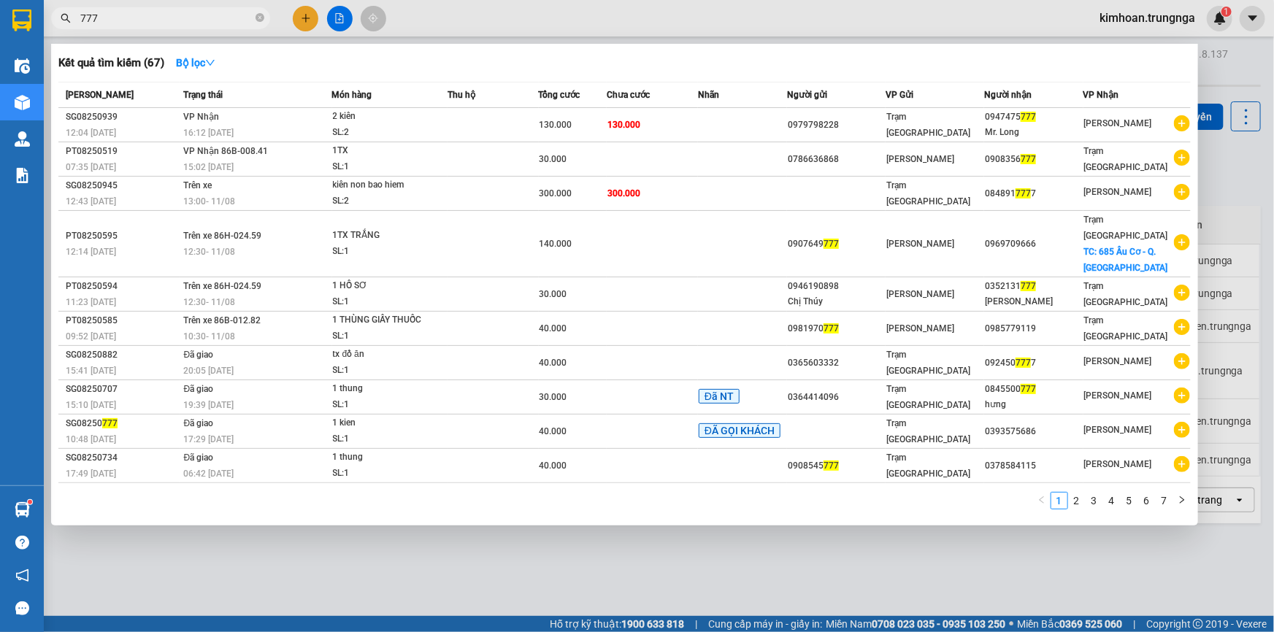
type input "777"
